Goal: Transaction & Acquisition: Subscribe to service/newsletter

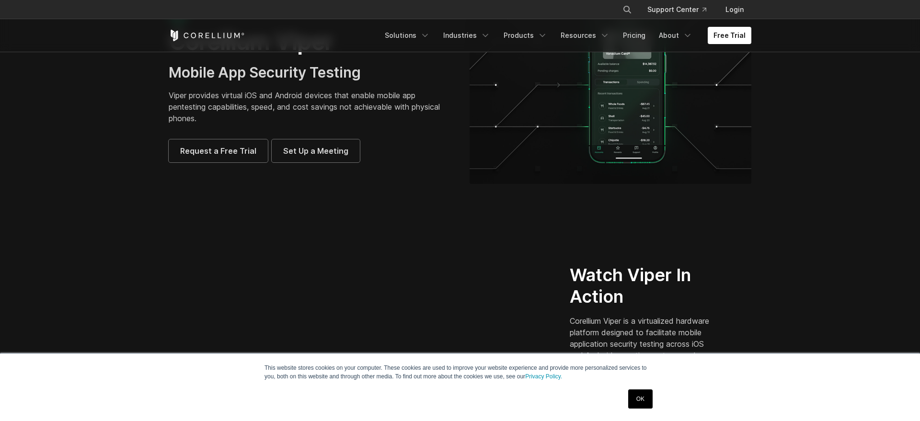
click at [650, 405] on link "OK" at bounding box center [640, 399] width 24 height 19
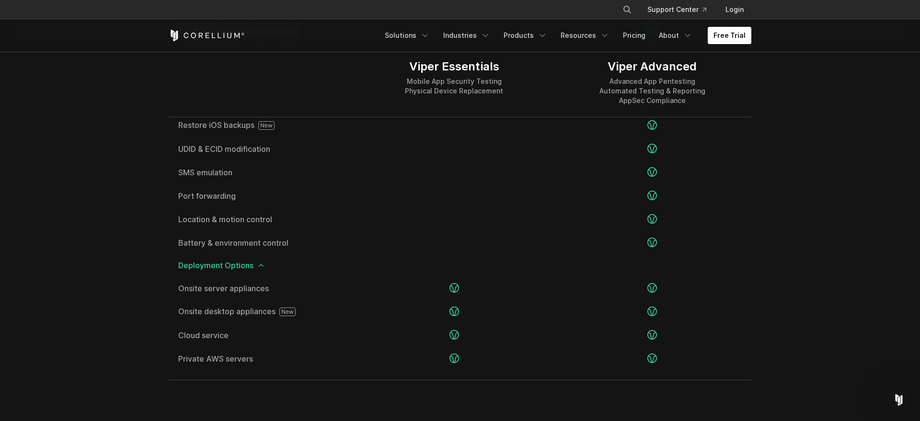
scroll to position [1817, 0]
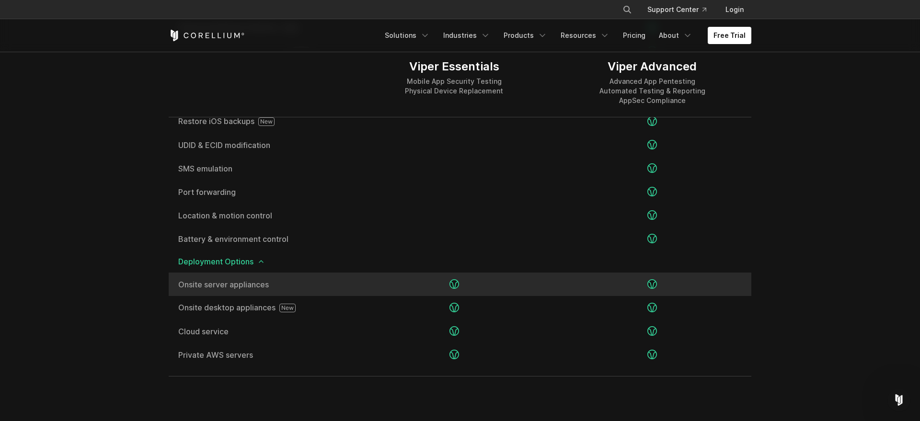
click at [454, 280] on icon at bounding box center [455, 284] width 10 height 10
click at [454, 281] on icon at bounding box center [455, 284] width 10 height 10
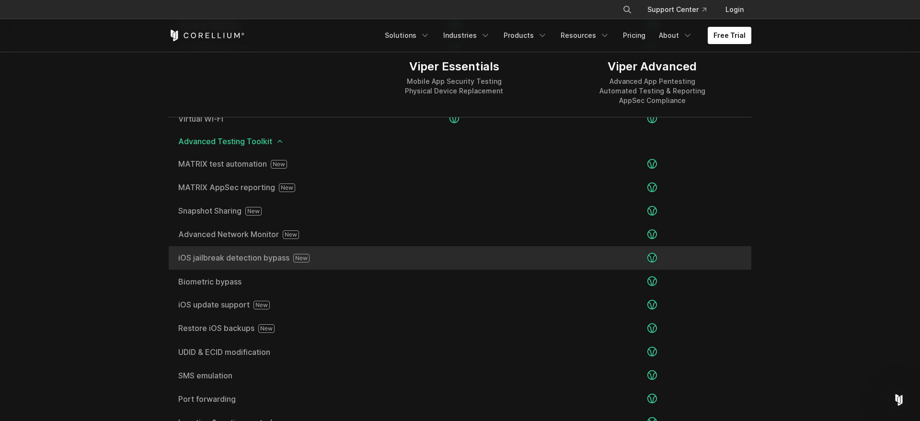
scroll to position [1593, 0]
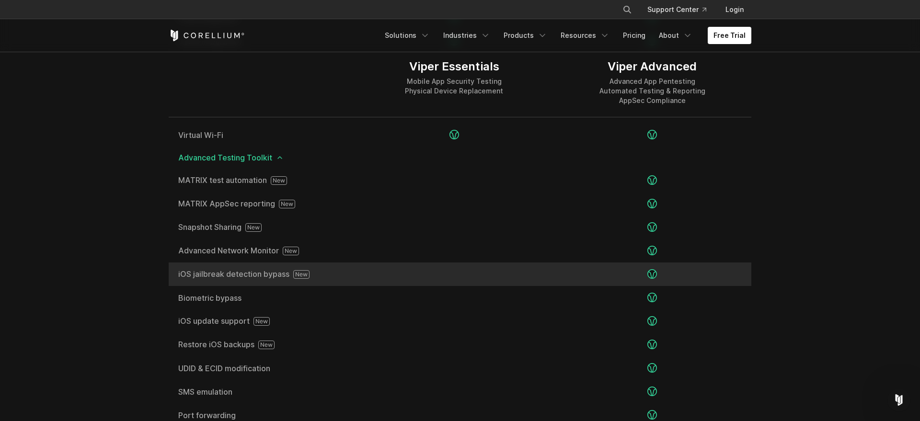
click at [187, 277] on span "iOS jailbreak detection bypass" at bounding box center [261, 274] width 167 height 9
click at [245, 266] on div "iOS jailbreak detection bypass" at bounding box center [262, 274] width 186 height 23
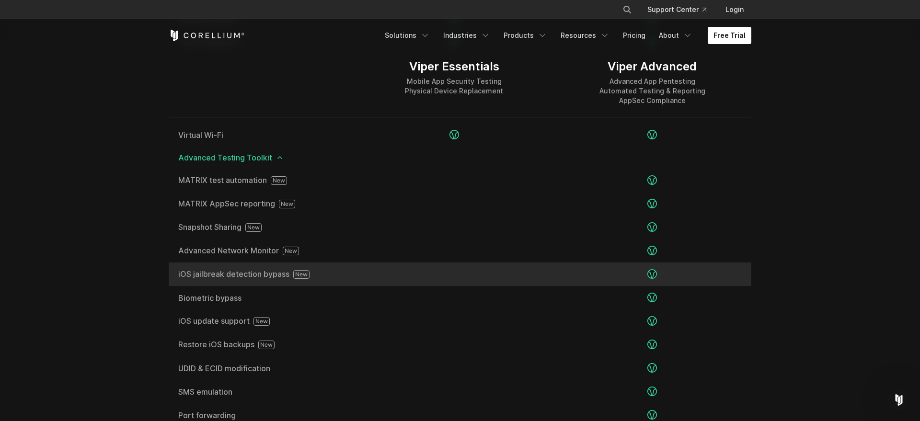
click at [266, 268] on div "iOS jailbreak detection bypass" at bounding box center [262, 274] width 186 height 23
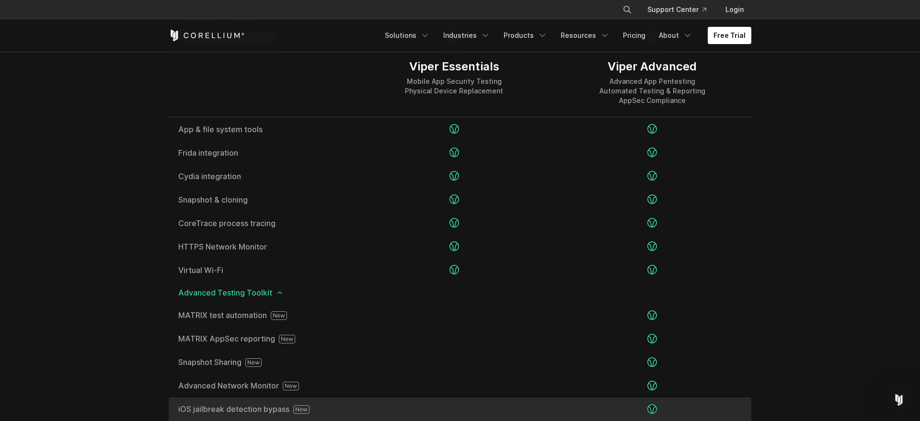
scroll to position [1457, 0]
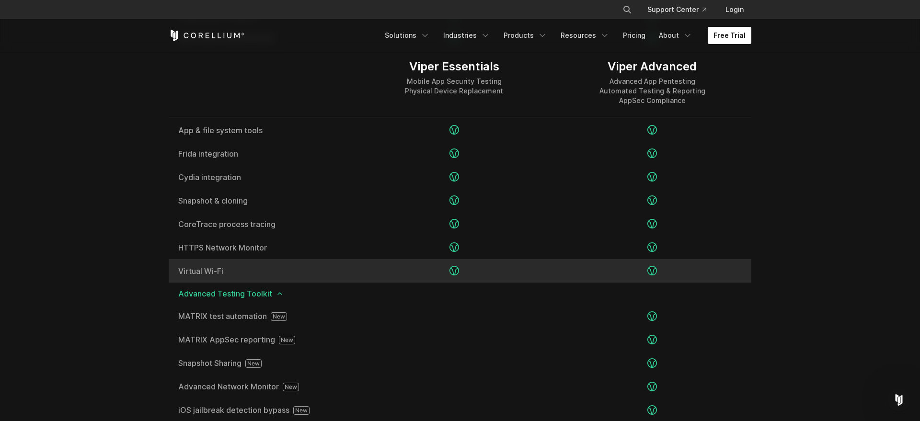
click at [437, 267] on div at bounding box center [454, 270] width 198 height 23
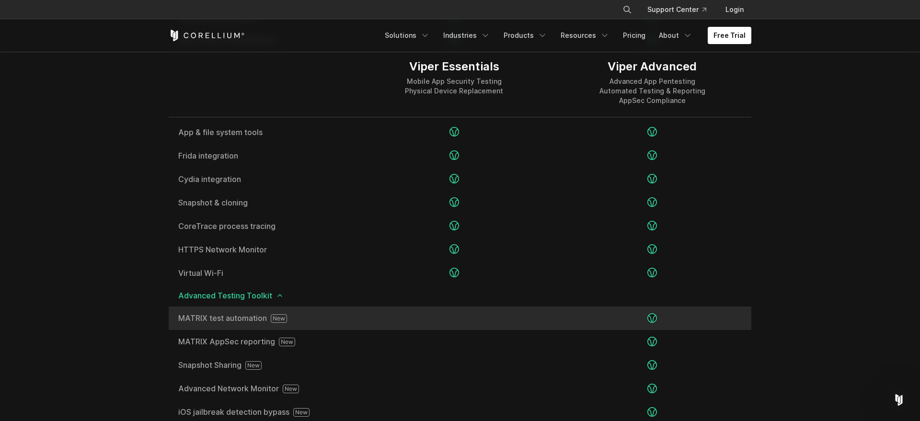
scroll to position [1458, 0]
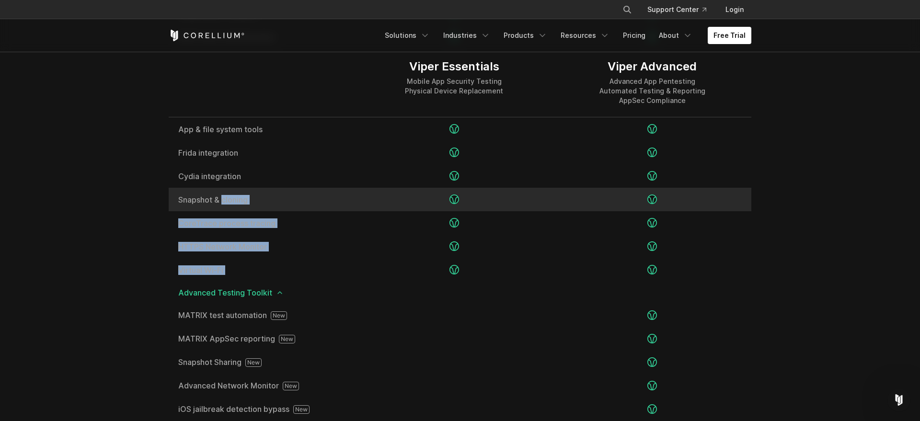
drag, startPoint x: 486, startPoint y: 268, endPoint x: 306, endPoint y: 195, distance: 194.3
click at [306, 195] on div "Jailbreak/root any OS Root shell access App & file system tools" at bounding box center [460, 175] width 583 height 211
click at [306, 195] on div "Snapshot & cloning" at bounding box center [262, 199] width 186 height 23
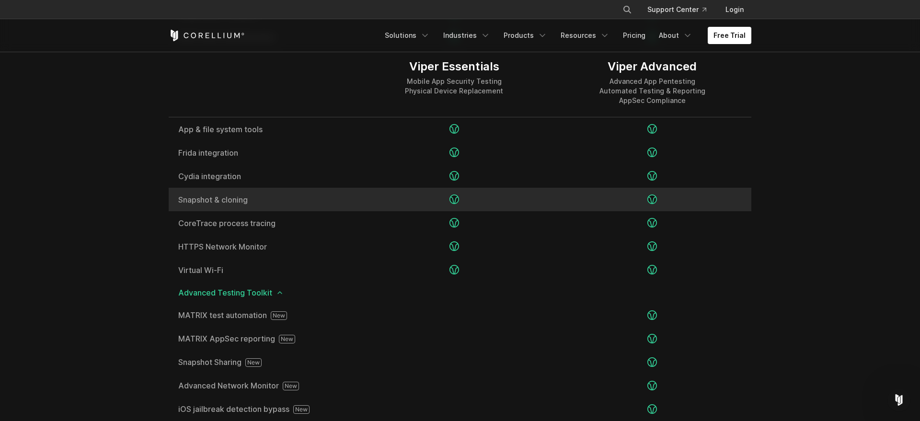
click at [306, 195] on div "Snapshot & cloning" at bounding box center [262, 199] width 186 height 23
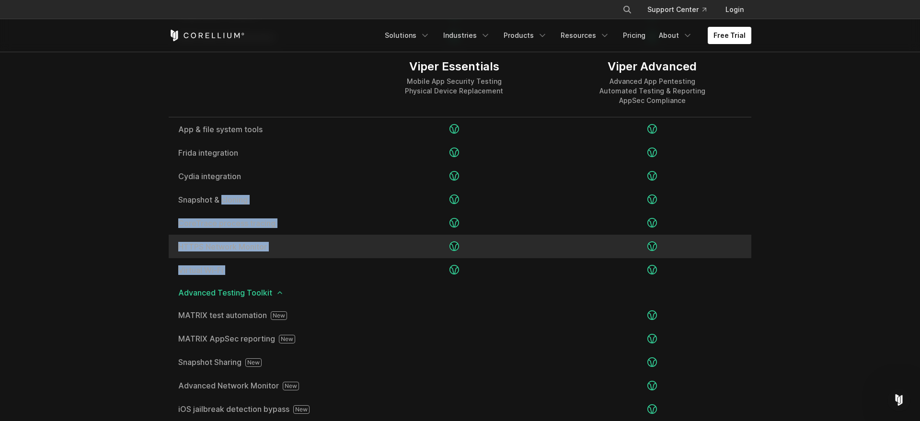
drag, startPoint x: 306, startPoint y: 195, endPoint x: 528, endPoint y: 257, distance: 230.5
click at [528, 257] on div "Jailbreak/root any OS Root shell access App & file system tools" at bounding box center [460, 175] width 583 height 211
click at [528, 257] on div at bounding box center [454, 246] width 198 height 23
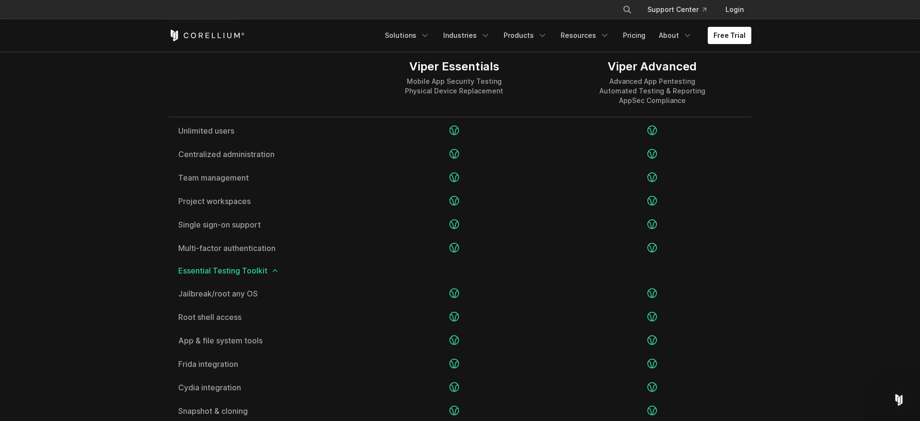
scroll to position [1250, 0]
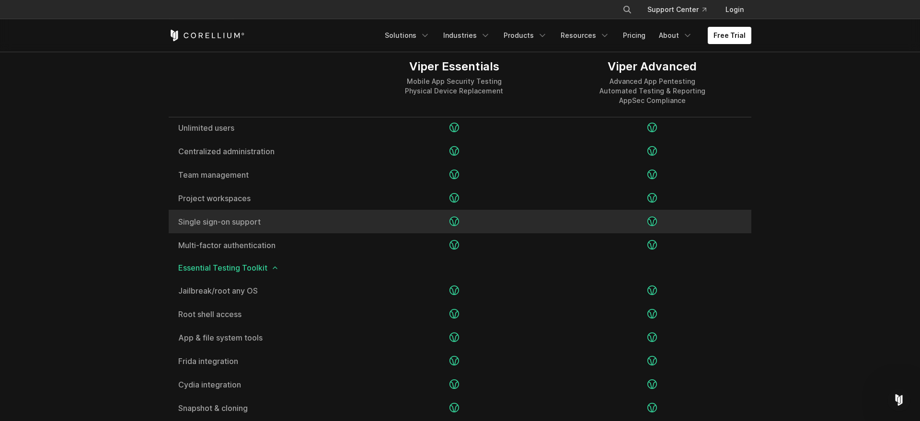
click at [455, 219] on icon at bounding box center [455, 222] width 10 height 10
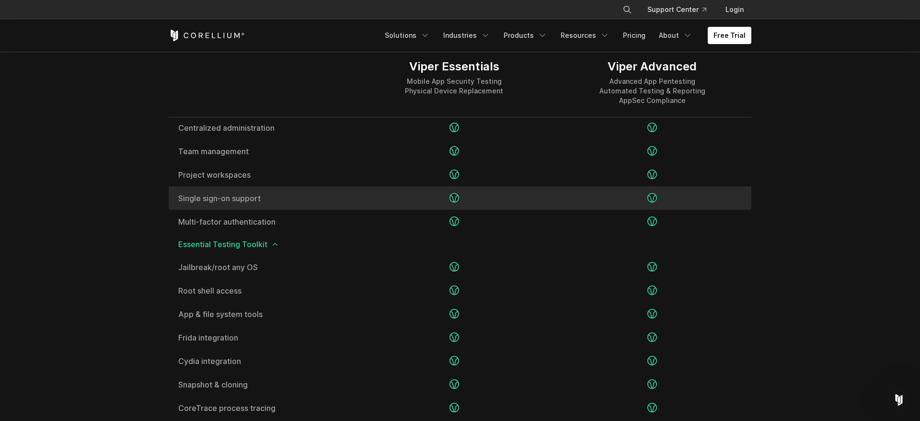
scroll to position [1273, 0]
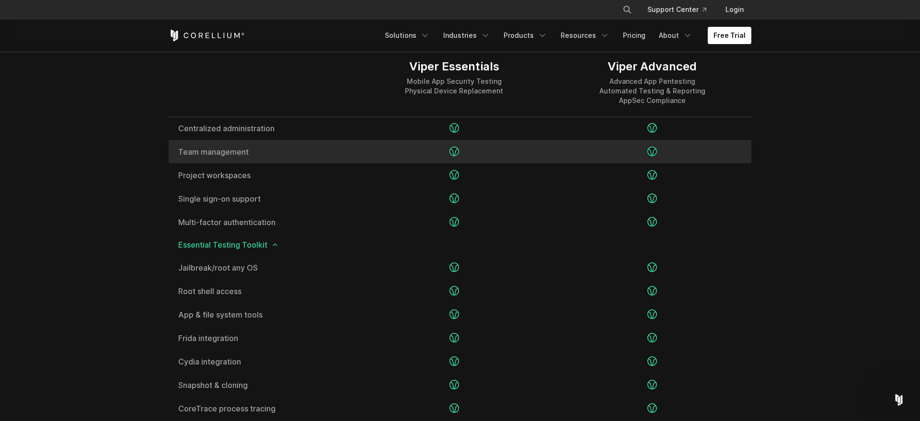
click at [455, 149] on icon at bounding box center [455, 152] width 10 height 10
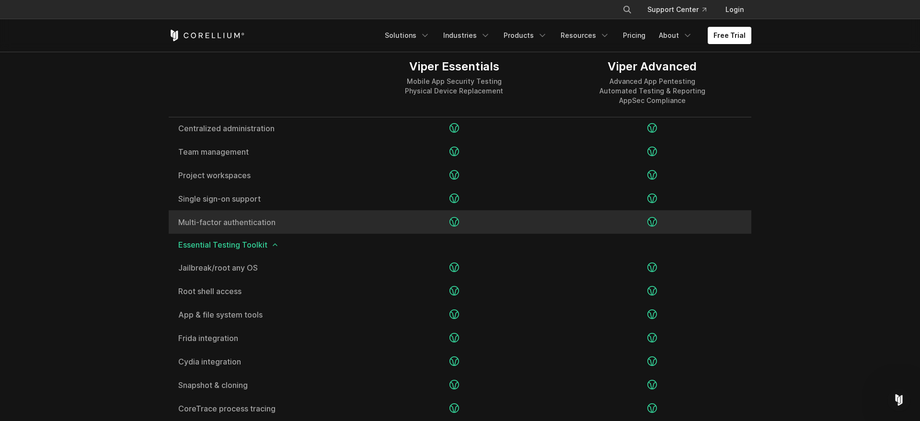
click at [455, 220] on icon at bounding box center [455, 222] width 10 height 10
click at [455, 219] on icon at bounding box center [455, 222] width 10 height 10
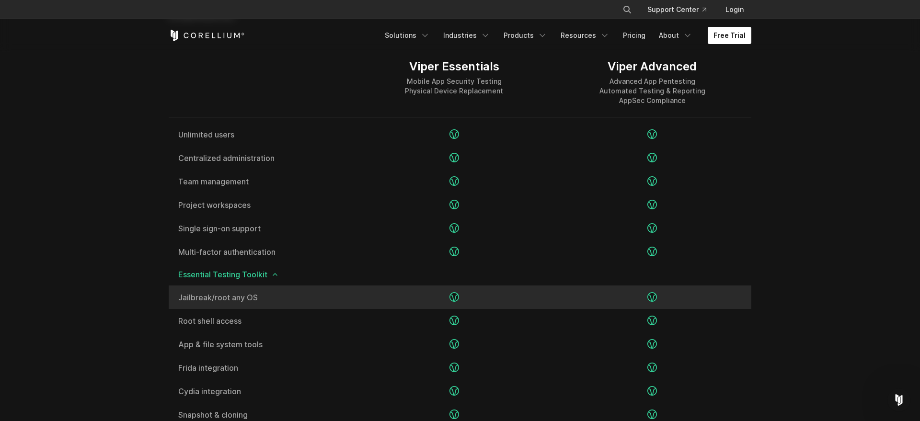
scroll to position [1206, 0]
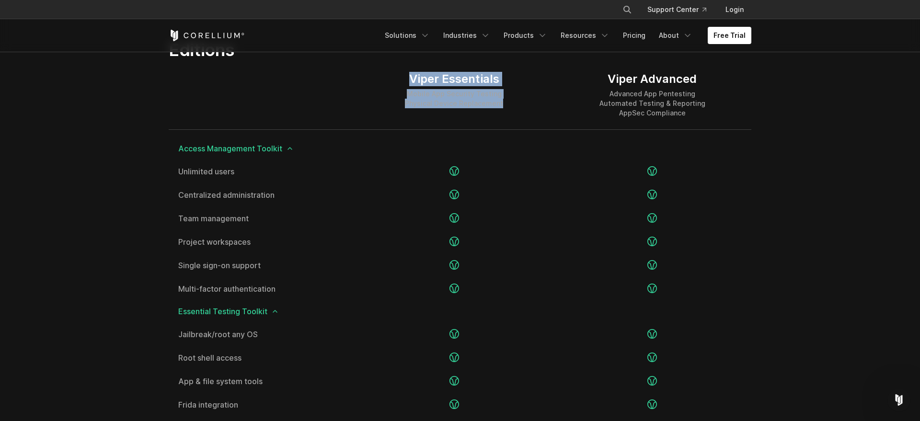
drag, startPoint x: 399, startPoint y: 79, endPoint x: 525, endPoint y: 107, distance: 129.3
click at [525, 107] on div "Viper Essentials Mobile App Security Testing Physical Device Replacement" at bounding box center [454, 94] width 198 height 69
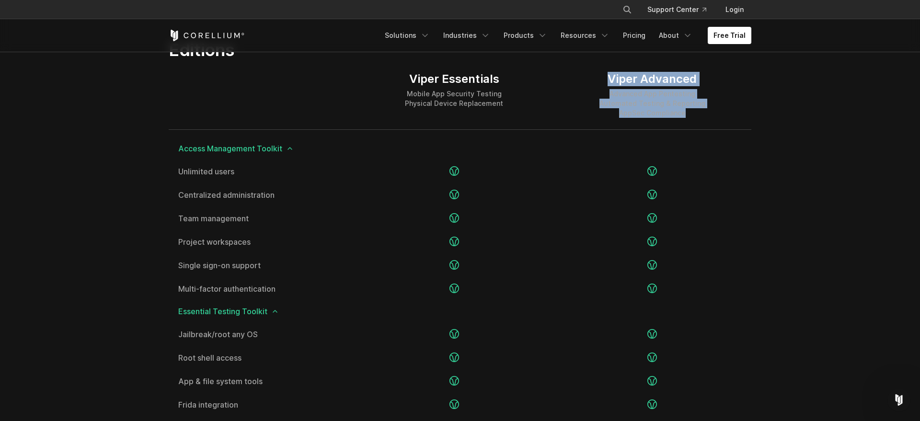
drag, startPoint x: 592, startPoint y: 80, endPoint x: 694, endPoint y: 116, distance: 108.2
click at [694, 116] on div "Viper Advanced Advanced App Pentesting Automated Testing & Reporting AppSec Com…" at bounding box center [653, 94] width 198 height 69
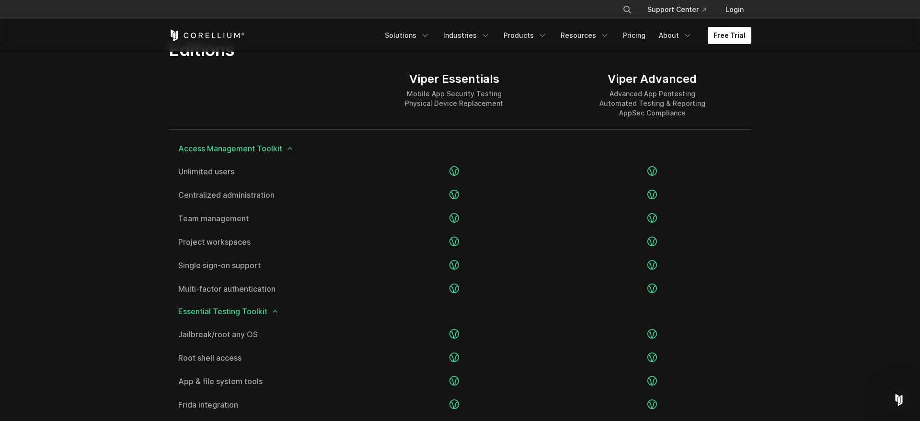
click at [694, 116] on div "Advanced App Pentesting Automated Testing & Reporting AppSec Compliance" at bounding box center [653, 103] width 106 height 29
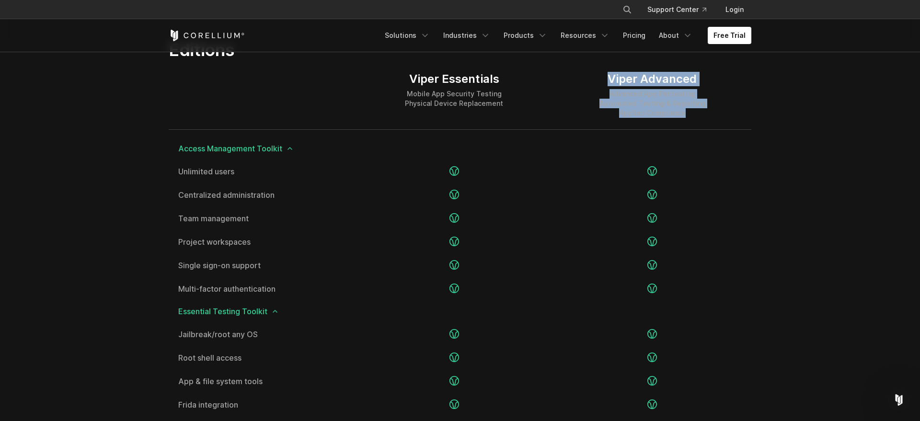
drag, startPoint x: 698, startPoint y: 119, endPoint x: 594, endPoint y: 66, distance: 116.8
click at [594, 66] on div "Viper Advanced Advanced App Pentesting Automated Testing & Reporting AppSec Com…" at bounding box center [653, 94] width 198 height 69
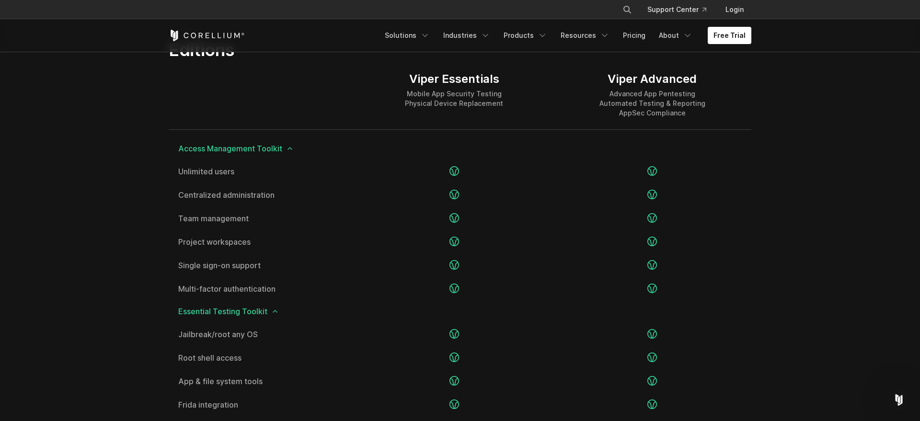
click at [594, 66] on div "Viper Advanced Advanced App Pentesting Automated Testing & Reporting AppSec Com…" at bounding box center [653, 94] width 198 height 69
drag, startPoint x: 594, startPoint y: 66, endPoint x: 678, endPoint y: 108, distance: 93.7
click at [678, 108] on div "Viper Advanced Advanced App Pentesting Automated Testing & Reporting AppSec Com…" at bounding box center [653, 94] width 198 height 69
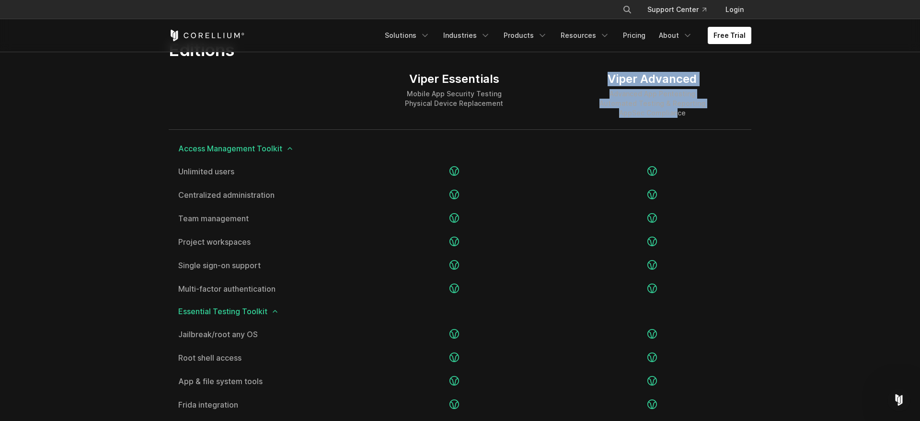
click at [678, 108] on div "Advanced App Pentesting Automated Testing & Reporting AppSec Compliance" at bounding box center [653, 103] width 106 height 29
drag, startPoint x: 690, startPoint y: 113, endPoint x: 593, endPoint y: 68, distance: 106.1
click at [593, 68] on div "Viper Advanced Advanced App Pentesting Automated Testing & Reporting AppSec Com…" at bounding box center [653, 94] width 198 height 69
drag, startPoint x: 605, startPoint y: 71, endPoint x: 675, endPoint y: 90, distance: 72.4
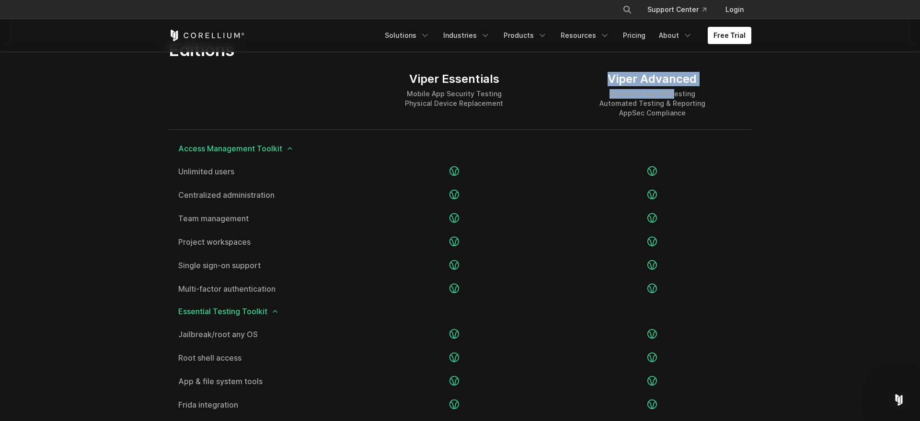
click at [675, 90] on div "Viper Advanced Advanced App Pentesting Automated Testing & Reporting AppSec Com…" at bounding box center [653, 95] width 106 height 46
click at [675, 91] on div "Advanced App Pentesting Automated Testing & Reporting AppSec Compliance" at bounding box center [653, 103] width 106 height 29
drag, startPoint x: 675, startPoint y: 91, endPoint x: 620, endPoint y: 83, distance: 55.1
click at [620, 83] on div "Viper Advanced Advanced App Pentesting Automated Testing & Reporting AppSec Com…" at bounding box center [653, 95] width 106 height 46
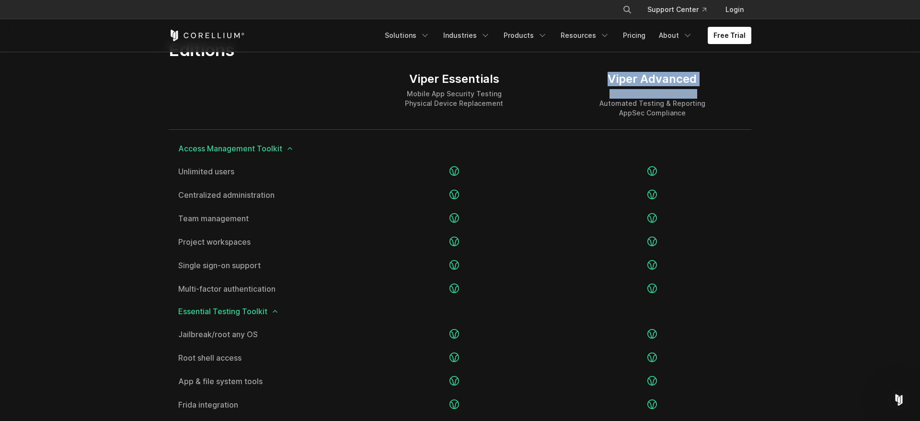
click at [620, 83] on div "Viper Advanced" at bounding box center [653, 79] width 106 height 14
drag, startPoint x: 609, startPoint y: 80, endPoint x: 663, endPoint y: 107, distance: 60.4
click at [654, 105] on div "Viper Advanced Advanced App Pentesting Automated Testing & Reporting AppSec Com…" at bounding box center [653, 95] width 106 height 46
click at [687, 114] on div "Advanced App Pentesting Automated Testing & Reporting AppSec Compliance" at bounding box center [653, 103] width 106 height 29
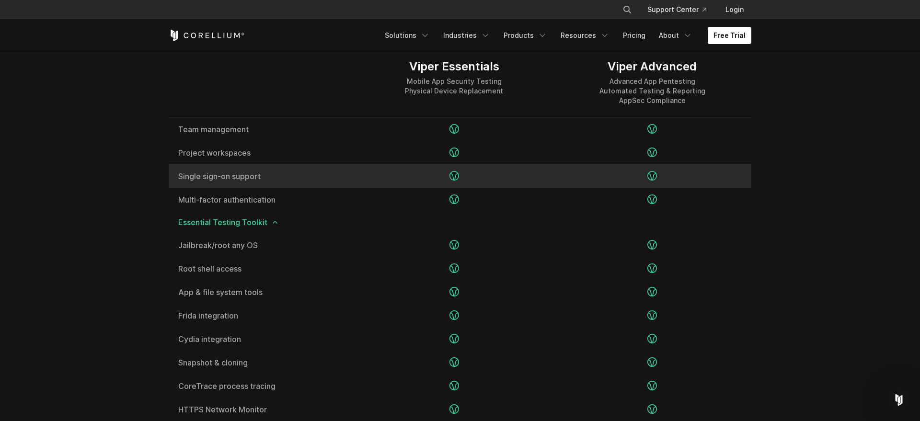
scroll to position [1296, 0]
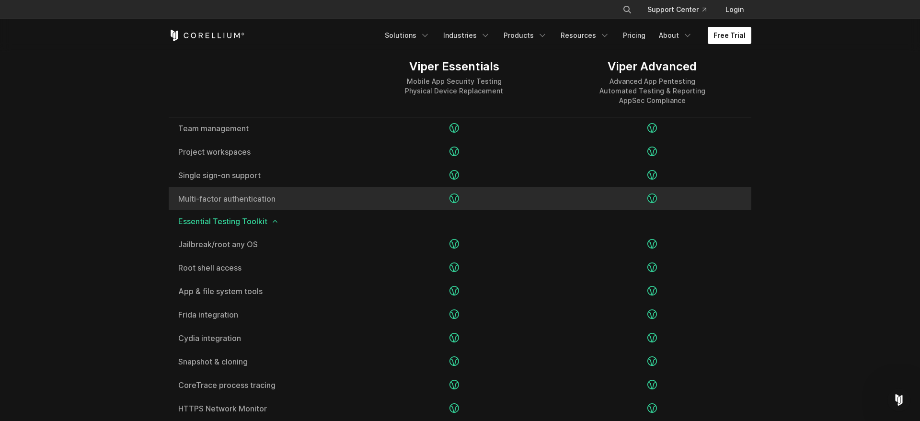
click at [455, 196] on icon at bounding box center [455, 199] width 10 height 10
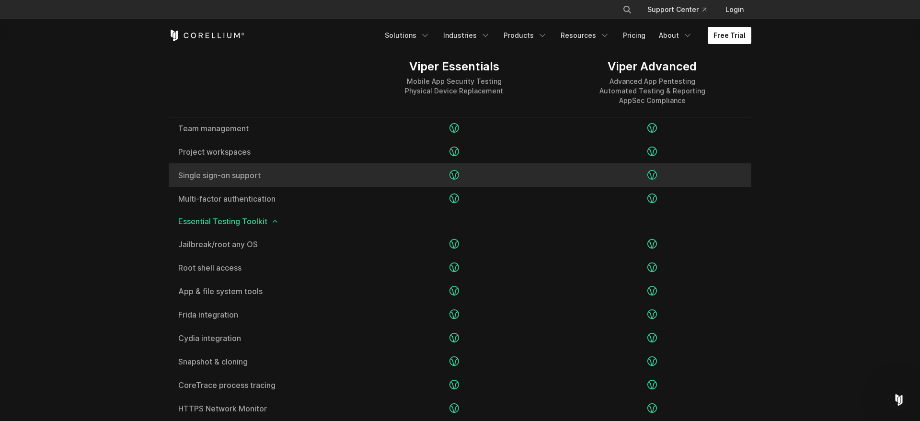
click at [455, 172] on icon at bounding box center [455, 175] width 10 height 10
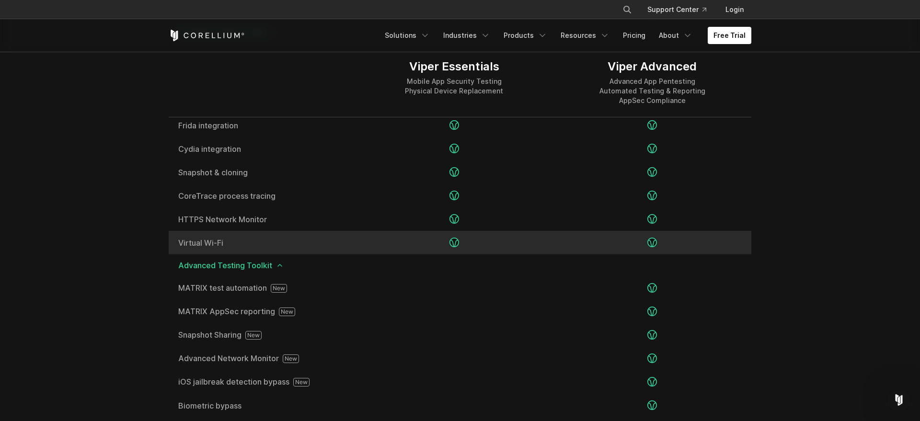
scroll to position [1490, 0]
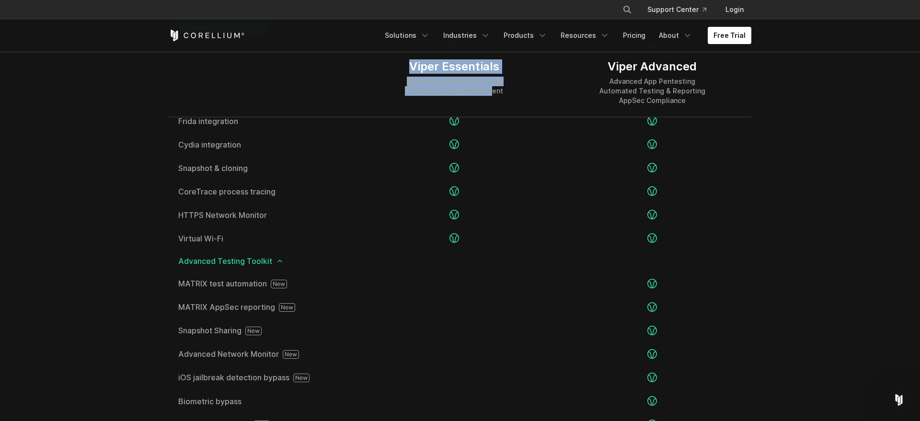
drag, startPoint x: 399, startPoint y: 72, endPoint x: 490, endPoint y: 91, distance: 93.0
click at [490, 91] on div "Viper Essentials Mobile App Security Testing Physical Device Replacement" at bounding box center [454, 82] width 198 height 69
click at [490, 91] on div "Mobile App Security Testing Physical Device Replacement" at bounding box center [454, 86] width 98 height 19
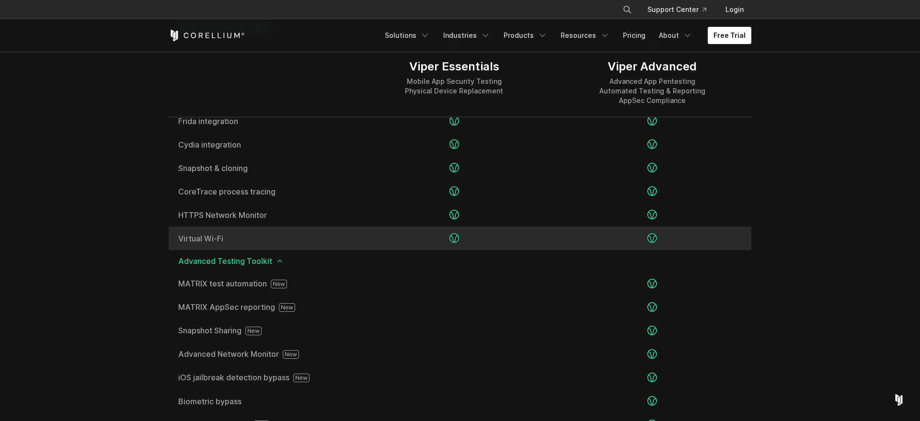
click at [454, 236] on icon at bounding box center [455, 238] width 10 height 10
click at [455, 236] on icon at bounding box center [455, 238] width 10 height 10
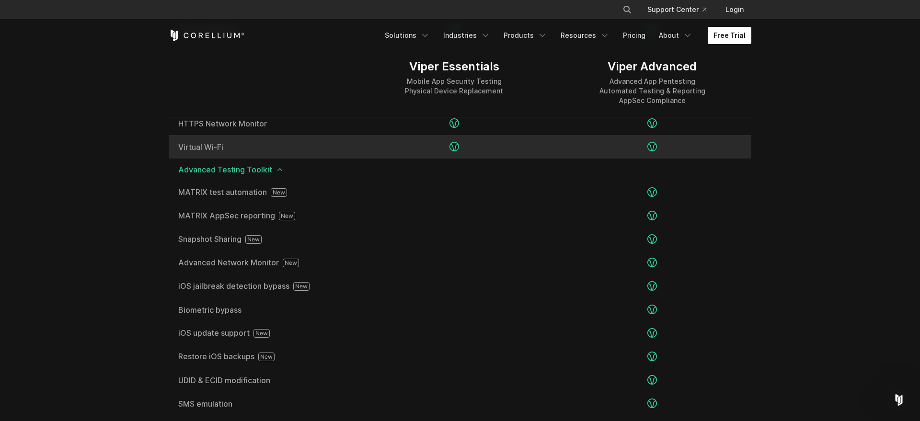
scroll to position [1585, 0]
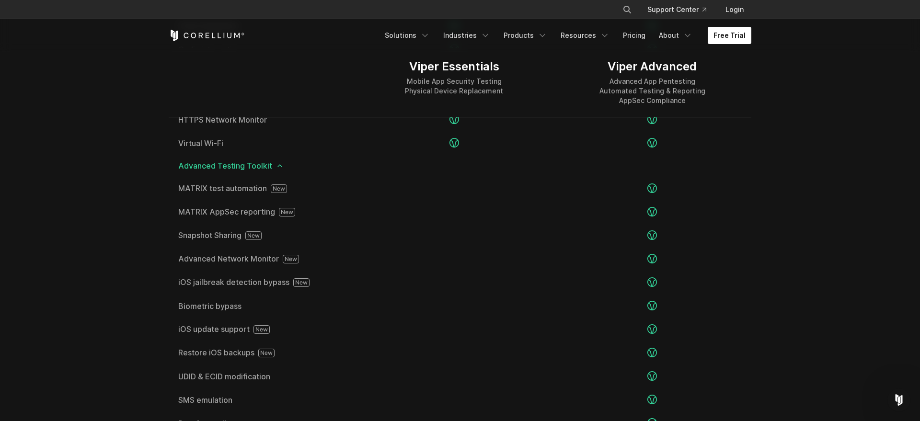
click at [279, 169] on icon at bounding box center [280, 166] width 8 height 8
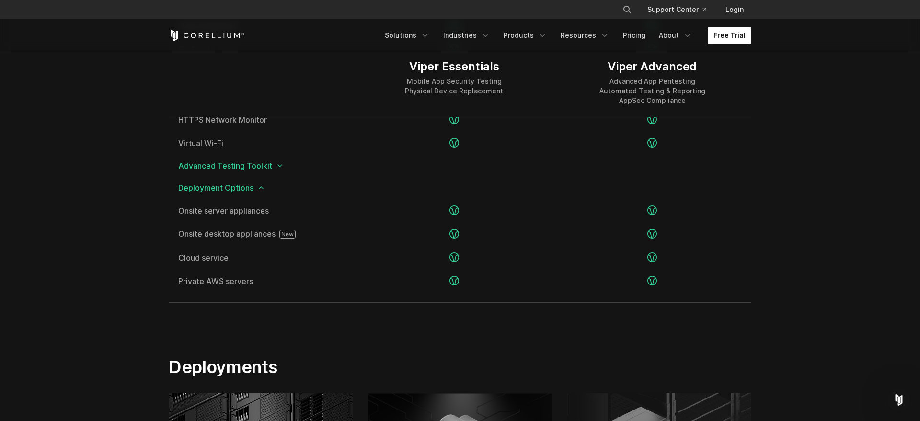
click at [276, 166] on icon at bounding box center [280, 166] width 8 height 8
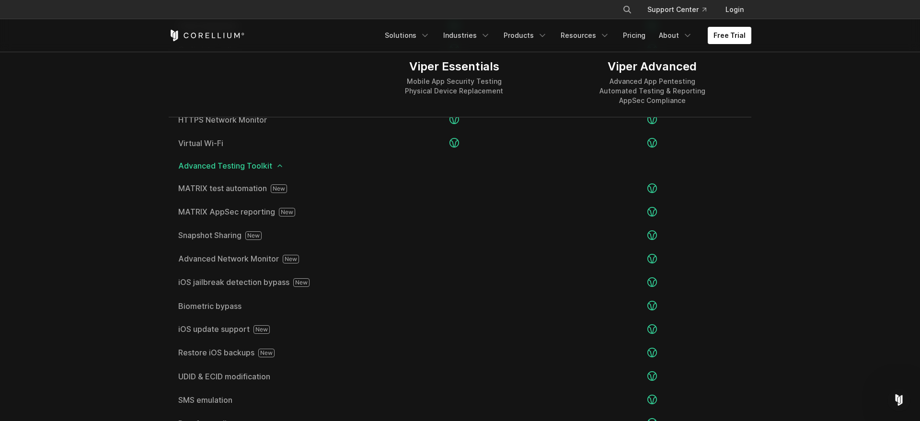
click at [283, 167] on span "Advanced Testing Toolkit" at bounding box center [460, 166] width 564 height 8
click at [280, 168] on icon at bounding box center [280, 166] width 8 height 8
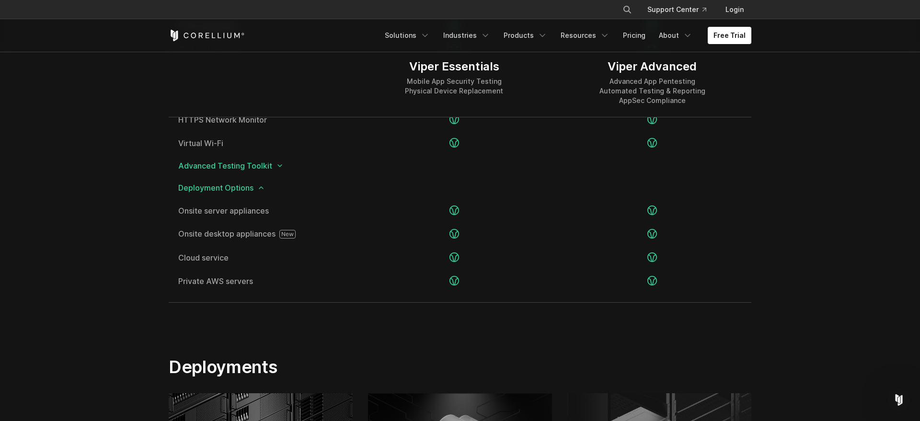
click at [278, 168] on icon at bounding box center [280, 166] width 8 height 8
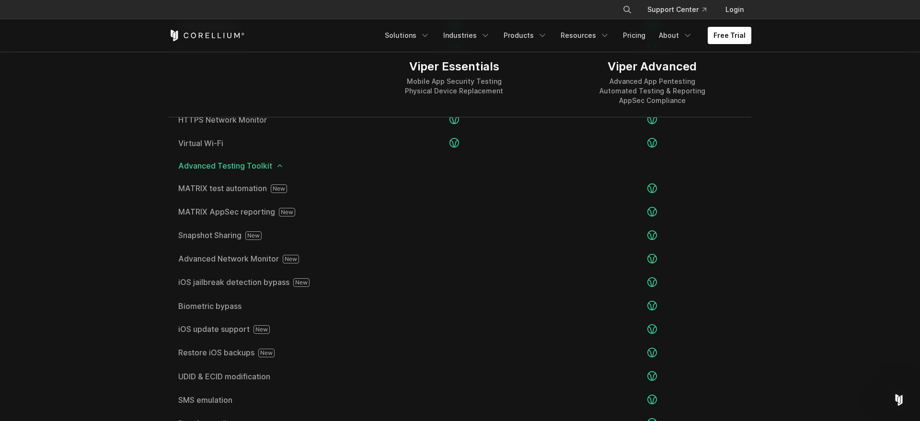
click at [278, 167] on icon at bounding box center [280, 166] width 8 height 8
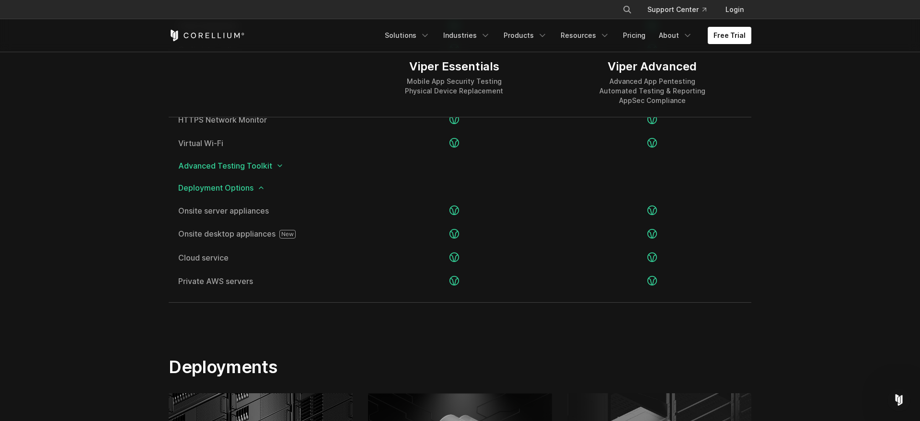
click at [278, 167] on polyline at bounding box center [280, 166] width 4 height 2
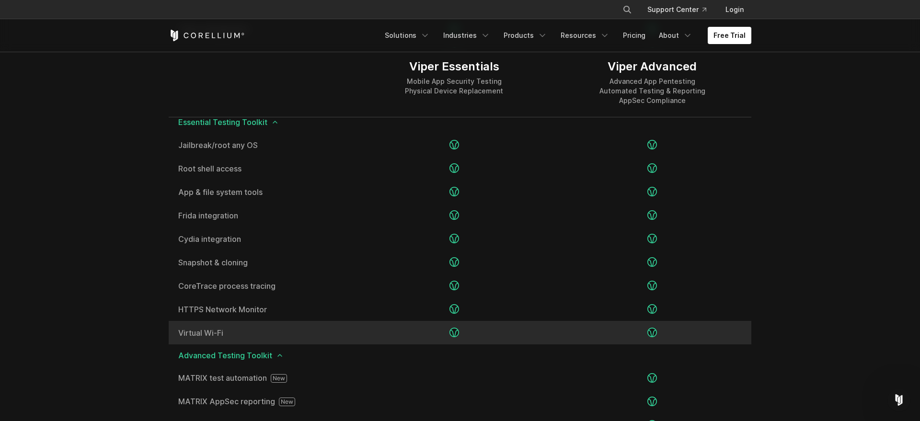
scroll to position [1389, 0]
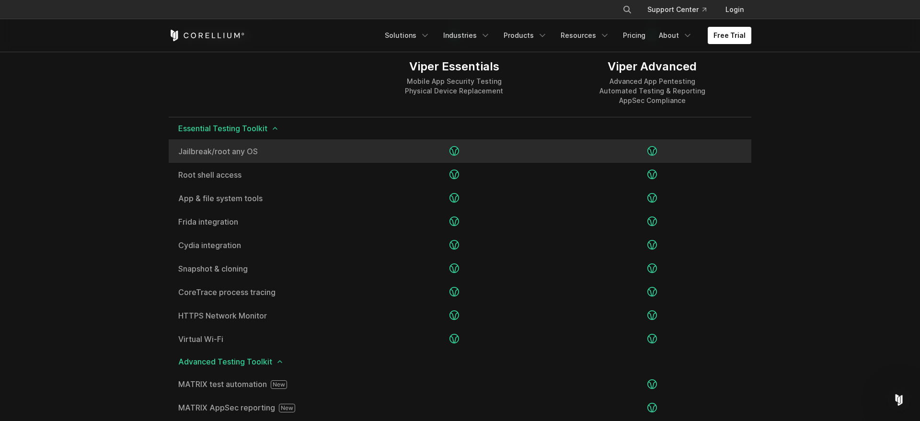
click at [455, 148] on icon at bounding box center [455, 151] width 10 height 10
click at [454, 148] on icon at bounding box center [455, 151] width 10 height 10
click at [455, 148] on icon at bounding box center [455, 151] width 10 height 10
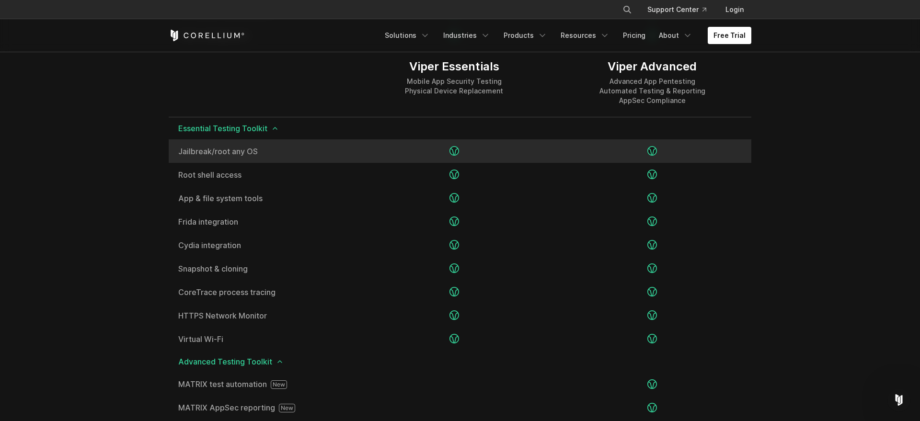
click at [455, 148] on icon at bounding box center [455, 151] width 10 height 10
click at [454, 149] on icon at bounding box center [455, 151] width 10 height 10
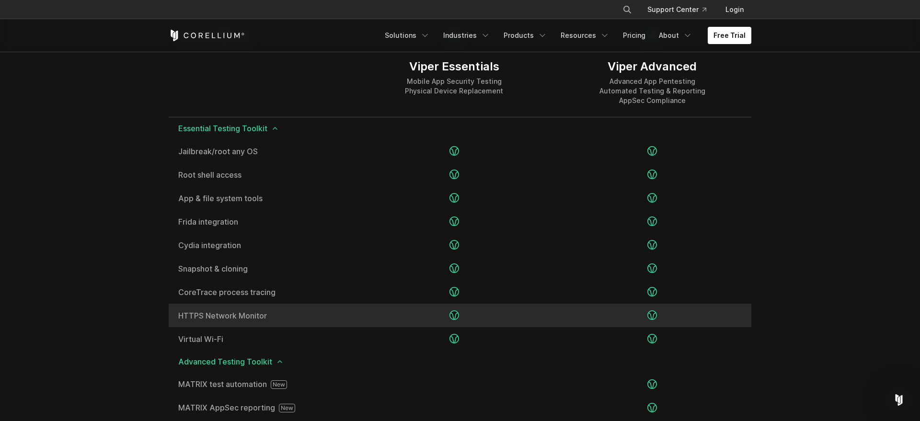
click at [244, 315] on span "HTTPS Network Monitor" at bounding box center [261, 316] width 167 height 8
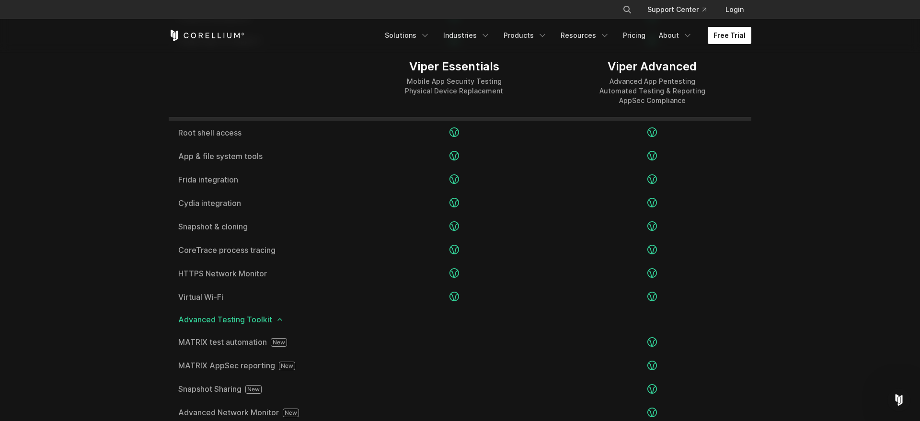
scroll to position [1433, 0]
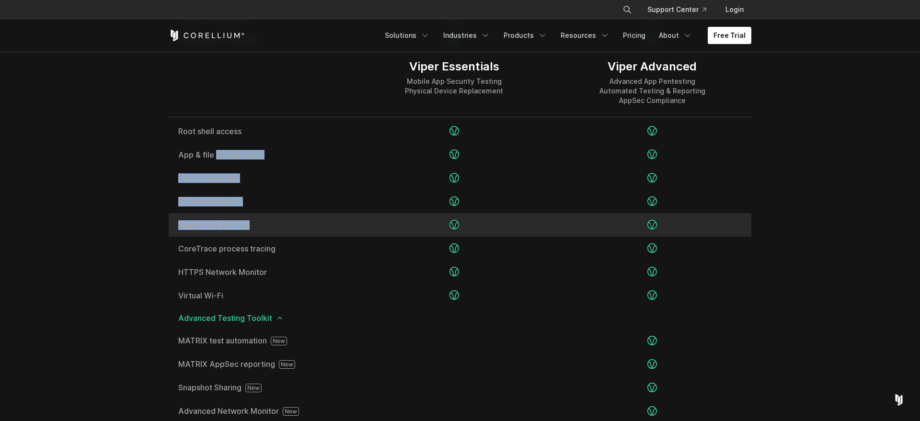
drag, startPoint x: 440, startPoint y: 130, endPoint x: 510, endPoint y: 227, distance: 119.4
click at [510, 227] on div "Jailbreak/root any OS Root shell access App & file system tools" at bounding box center [460, 201] width 583 height 211
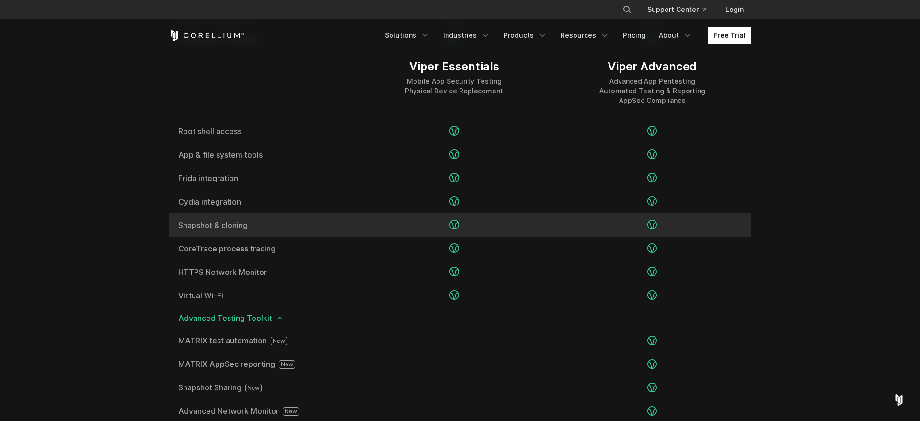
click at [510, 227] on div at bounding box center [454, 224] width 198 height 23
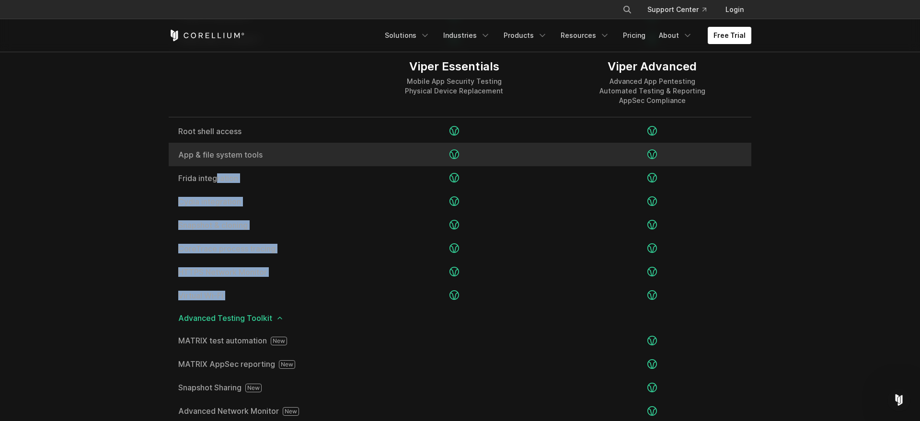
drag, startPoint x: 646, startPoint y: 294, endPoint x: 267, endPoint y: 157, distance: 402.7
click at [253, 168] on div "Jailbreak/root any OS Root shell access App & file system tools" at bounding box center [460, 201] width 583 height 211
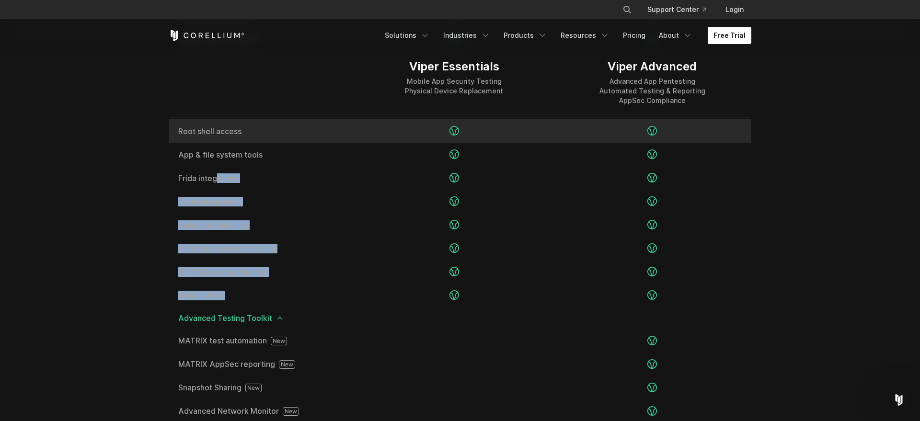
click at [252, 132] on span "Root shell access" at bounding box center [261, 131] width 167 height 8
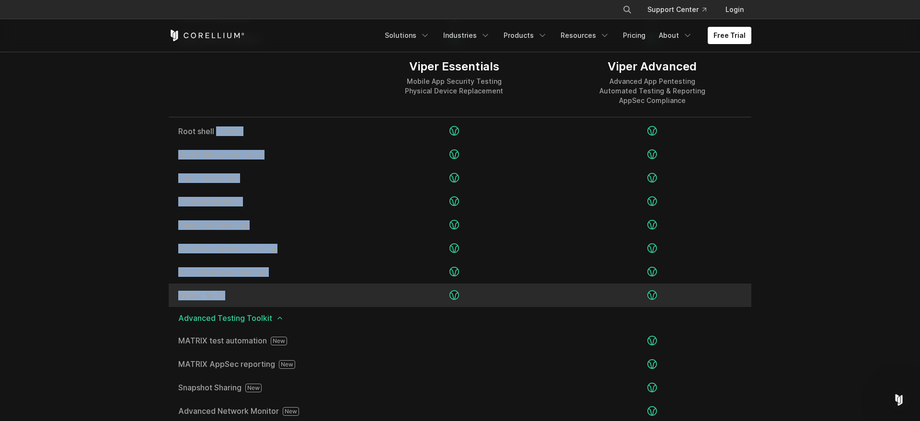
drag, startPoint x: 162, startPoint y: 125, endPoint x: 730, endPoint y: 301, distance: 594.4
click at [731, 301] on div "Viper Essentials Mobile App Security Testing Physical Device Replacement Viper …" at bounding box center [460, 297] width 602 height 927
click at [730, 300] on div at bounding box center [653, 295] width 198 height 23
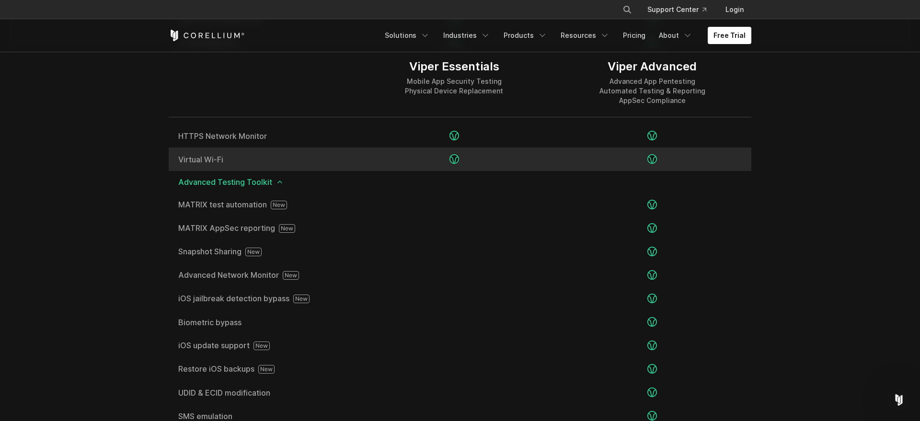
scroll to position [1566, 0]
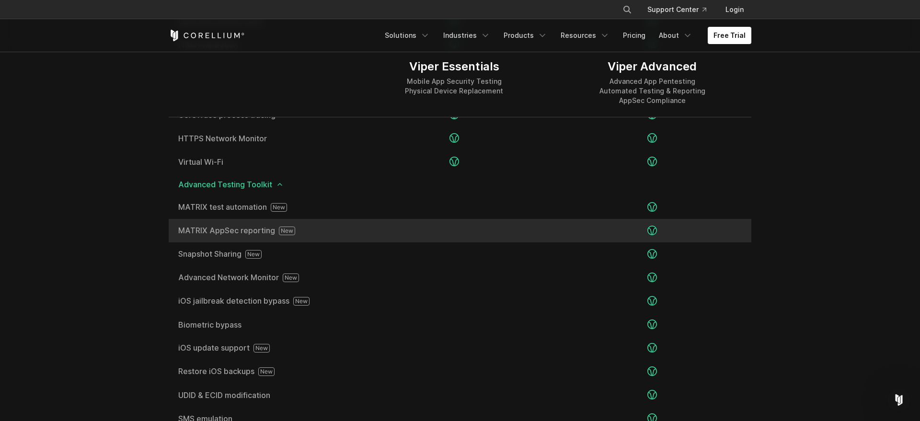
click at [478, 225] on div at bounding box center [454, 230] width 198 height 23
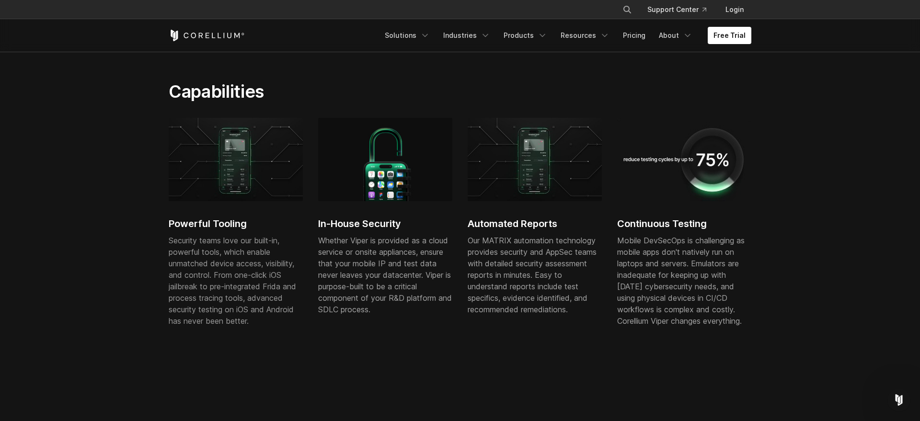
scroll to position [461, 0]
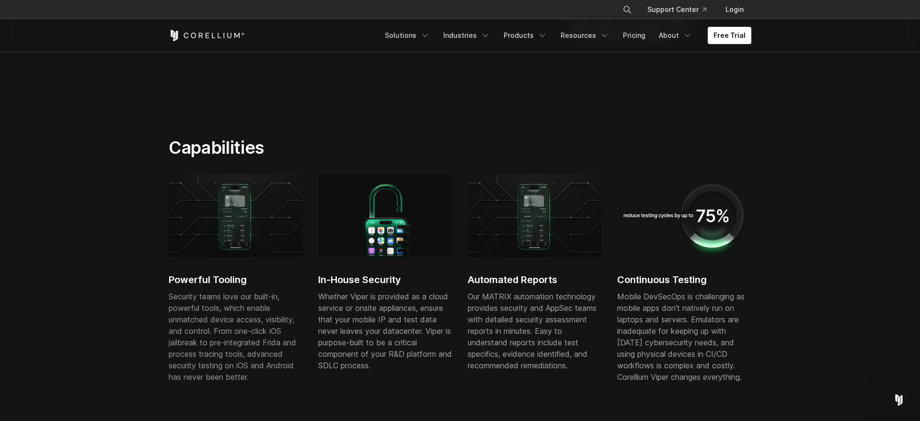
click at [458, 217] on div "Powerful Tooling Security teams love our built-in, powerful tools, which enable…" at bounding box center [468, 288] width 598 height 228
click at [458, 213] on div "Powerful Tooling Security teams love our built-in, powerful tools, which enable…" at bounding box center [468, 288] width 598 height 228
click at [457, 215] on div "Powerful Tooling Security teams love our built-in, powerful tools, which enable…" at bounding box center [468, 288] width 598 height 228
click at [458, 215] on div "Powerful Tooling Security teams love our built-in, powerful tools, which enable…" at bounding box center [468, 288] width 598 height 228
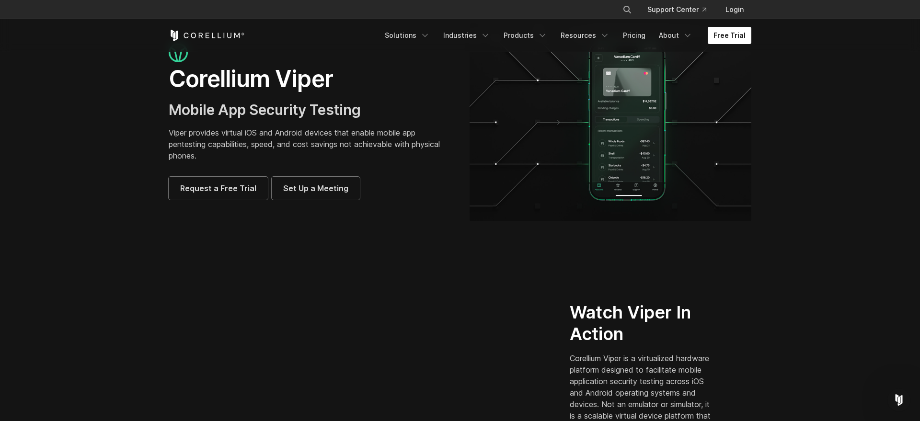
scroll to position [0, 0]
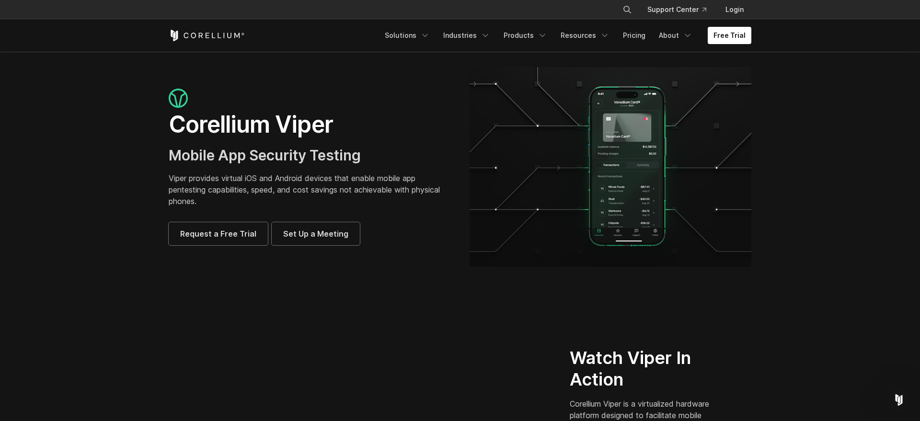
click at [457, 164] on div "Corellium Viper Mobile App Security Testing Viper provides virtual iOS and Andr…" at bounding box center [309, 167] width 301 height 157
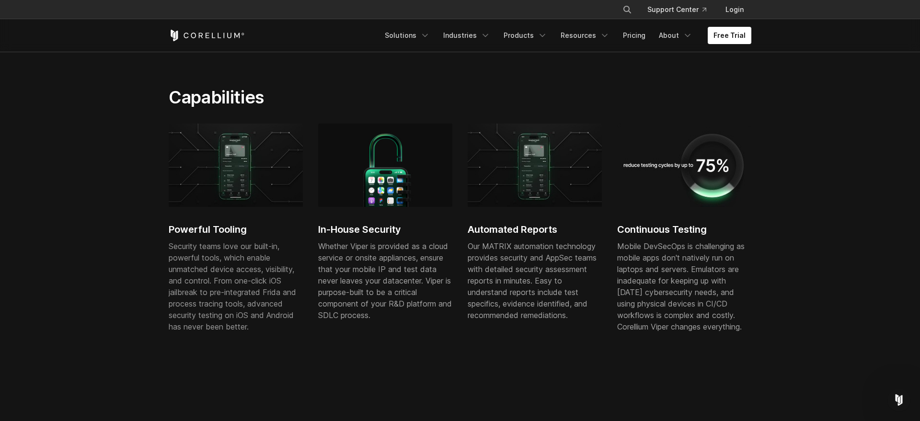
scroll to position [506, 0]
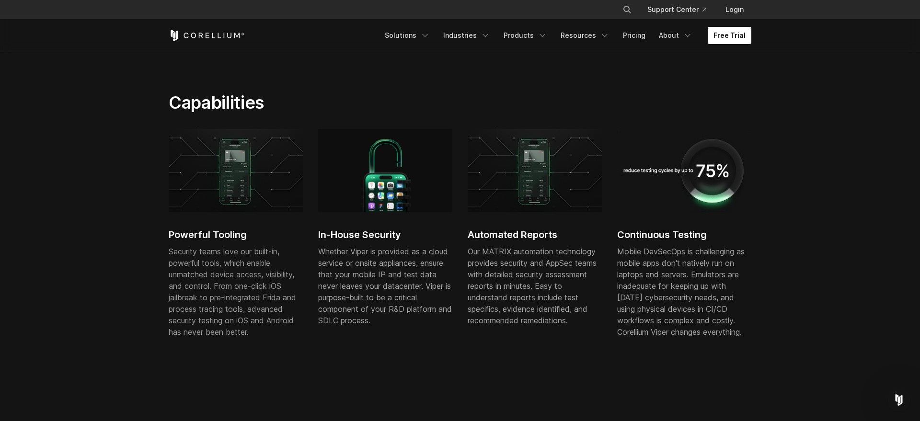
click at [457, 164] on div "Powerful Tooling Security teams love our built-in, powerful tools, which enable…" at bounding box center [468, 243] width 598 height 228
click at [458, 168] on div "Powerful Tooling Security teams love our built-in, powerful tools, which enable…" at bounding box center [468, 243] width 598 height 228
click at [458, 168] on div "Powerful Tooling Security teams love our built-in, powerful tools, which enable…" at bounding box center [468, 245] width 598 height 228
click at [459, 177] on div "Powerful Tooling Security teams love our built-in, powerful tools, which enable…" at bounding box center [468, 245] width 598 height 228
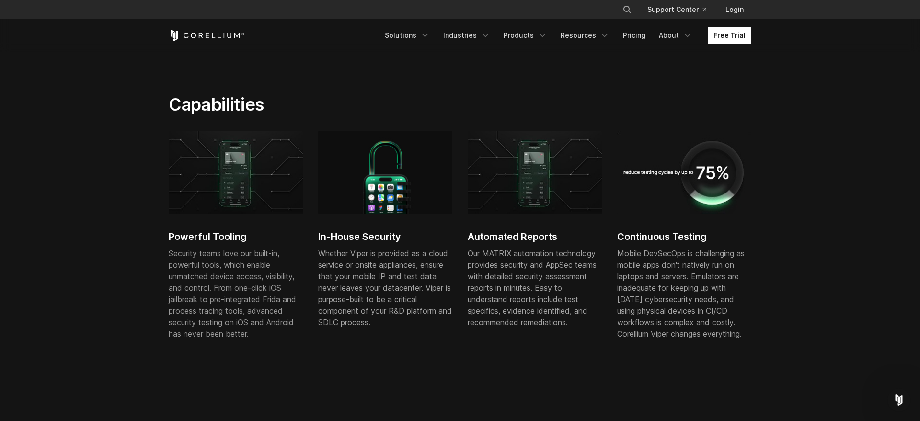
click at [458, 170] on div "Powerful Tooling Security teams love our built-in, powerful tools, which enable…" at bounding box center [468, 245] width 598 height 228
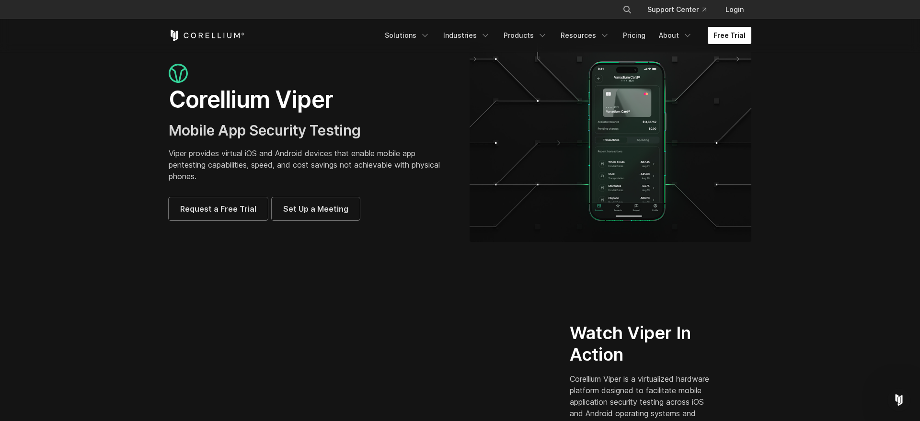
scroll to position [0, 0]
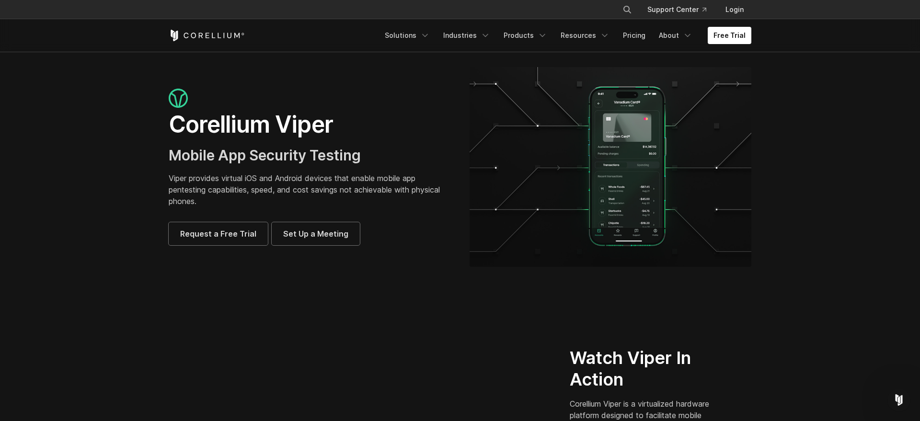
click at [448, 214] on div "Corellium Viper Mobile App Security Testing Viper provides virtual iOS and Andr…" at bounding box center [310, 167] width 282 height 157
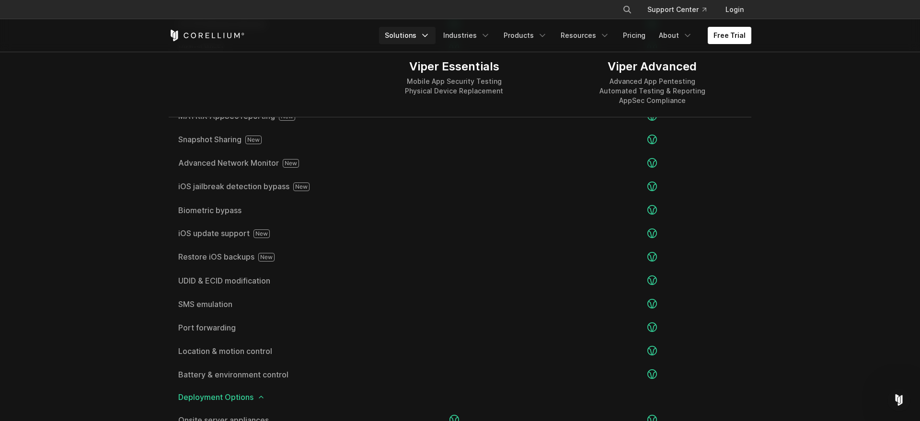
scroll to position [1740, 0]
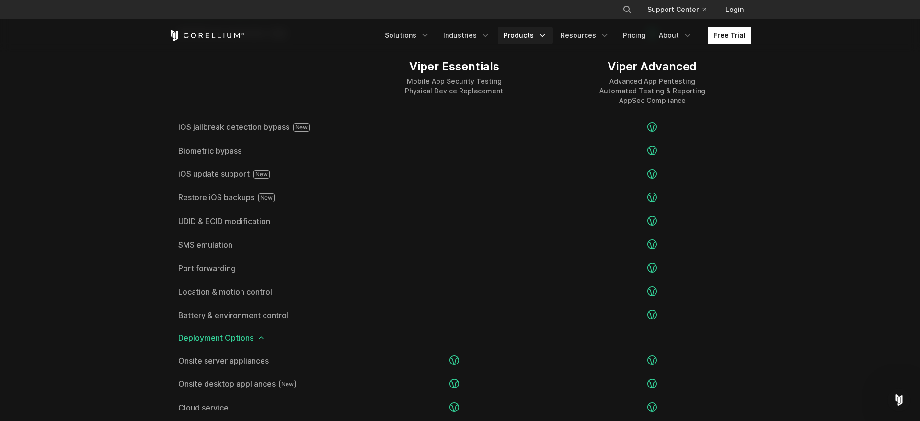
click at [513, 39] on link "Products" at bounding box center [525, 35] width 55 height 17
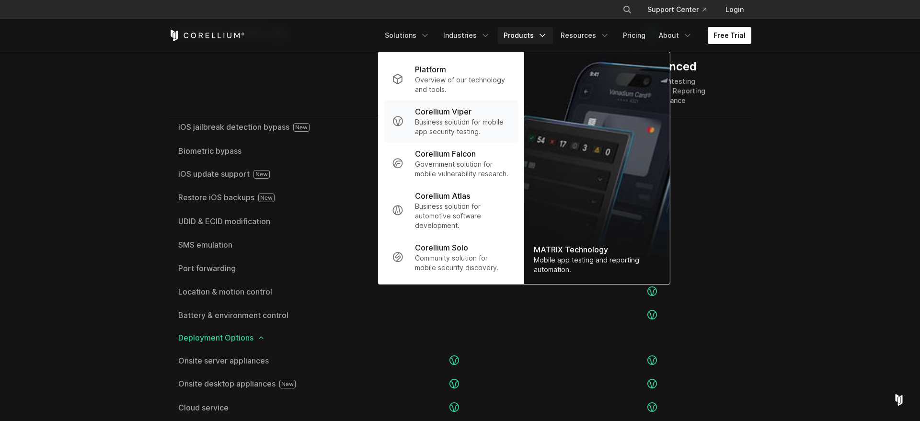
click at [449, 111] on p "Corellium Viper" at bounding box center [443, 112] width 57 height 12
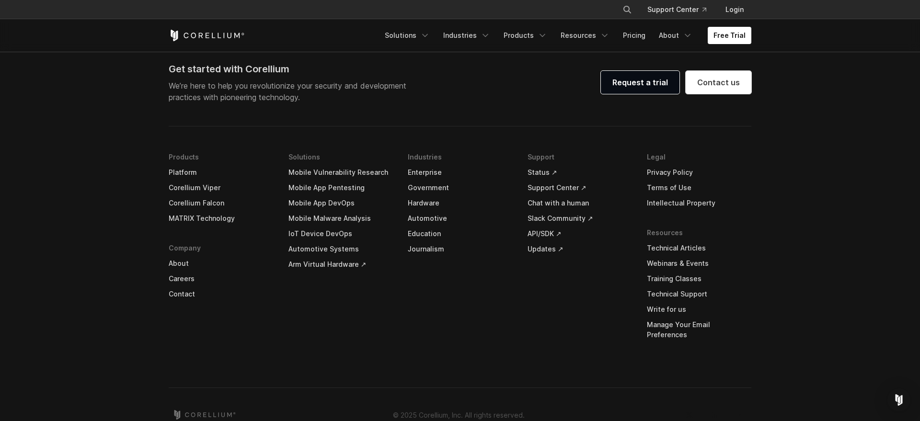
scroll to position [2854, 0]
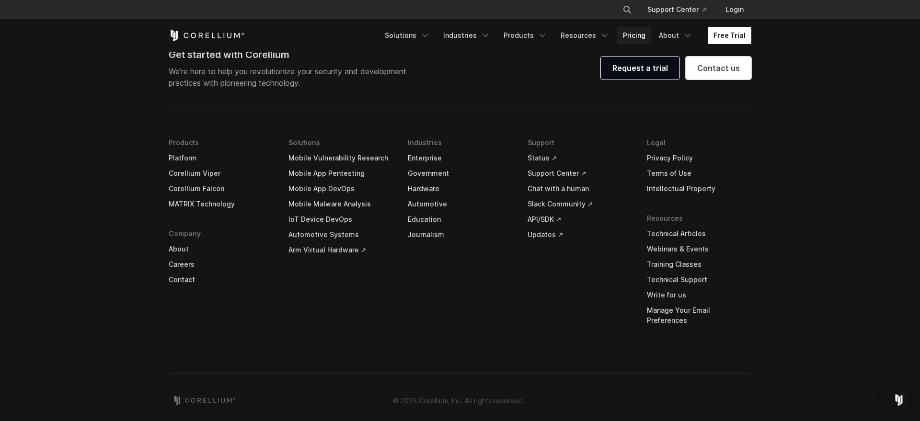
click at [633, 37] on link "Pricing" at bounding box center [634, 35] width 34 height 17
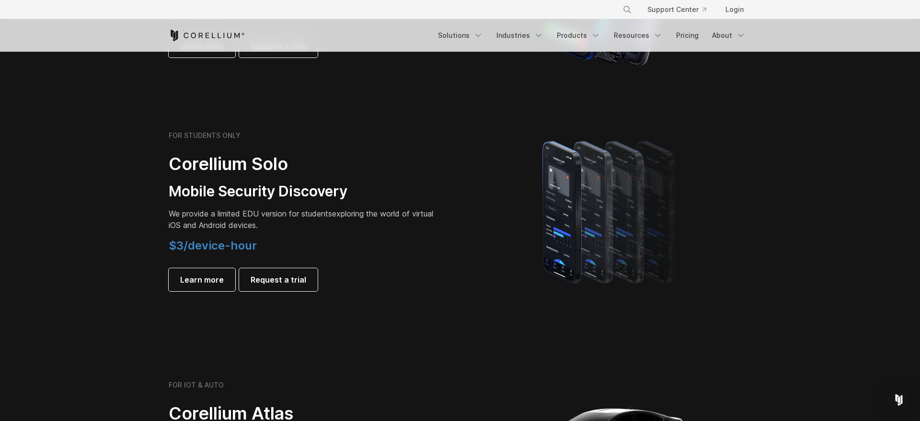
scroll to position [557, 0]
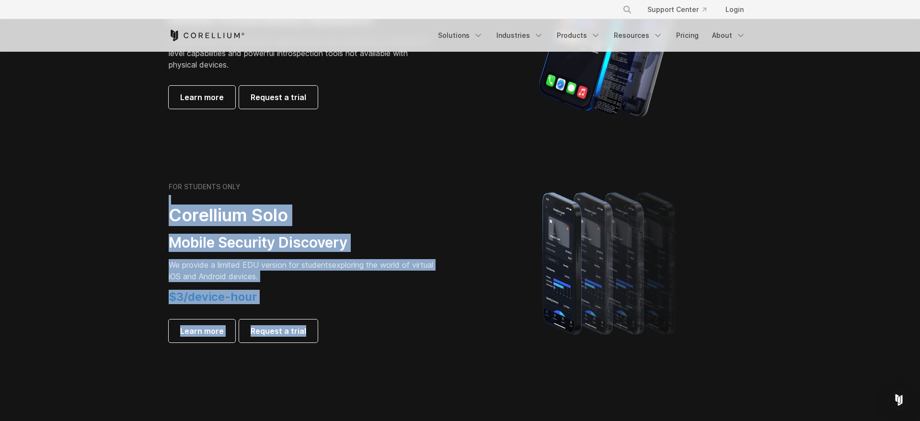
drag, startPoint x: 468, startPoint y: 262, endPoint x: 297, endPoint y: 185, distance: 187.5
click at [297, 186] on div "FOR STUDENTS ONLY Corellium Solo Mobile Security Discovery We provide a limited…" at bounding box center [460, 263] width 602 height 168
click at [309, 197] on div "FOR STUDENTS ONLY Corellium Solo Mobile Security Discovery We provide a limited…" at bounding box center [303, 263] width 268 height 160
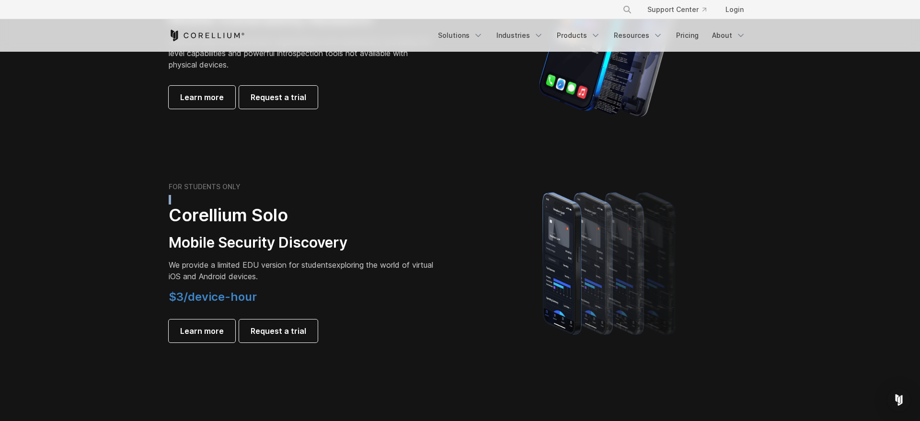
click at [309, 197] on div "FOR STUDENTS ONLY Corellium Solo Mobile Security Discovery We provide a limited…" at bounding box center [303, 263] width 268 height 160
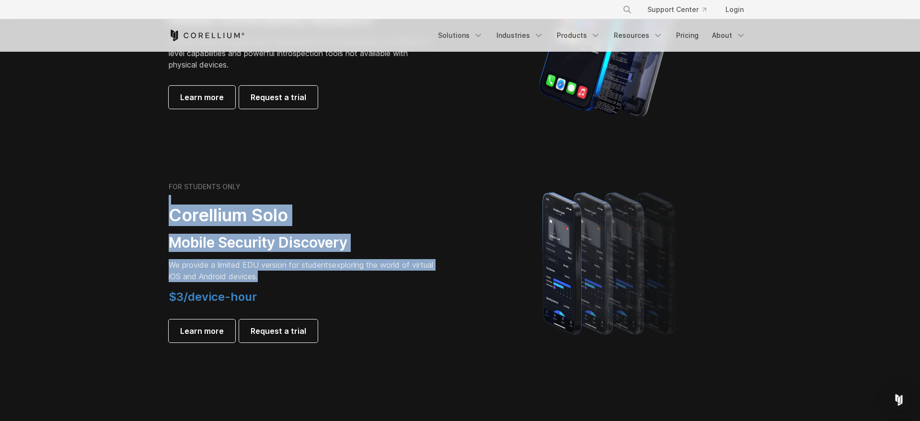
drag, startPoint x: 309, startPoint y: 197, endPoint x: 353, endPoint y: 277, distance: 91.0
click at [353, 277] on div "FOR STUDENTS ONLY Corellium Solo Mobile Security Discovery We provide a limited…" at bounding box center [303, 263] width 268 height 160
click at [353, 277] on p "We provide a limited EDU version for students exploring the world of virtual iO…" at bounding box center [303, 270] width 268 height 23
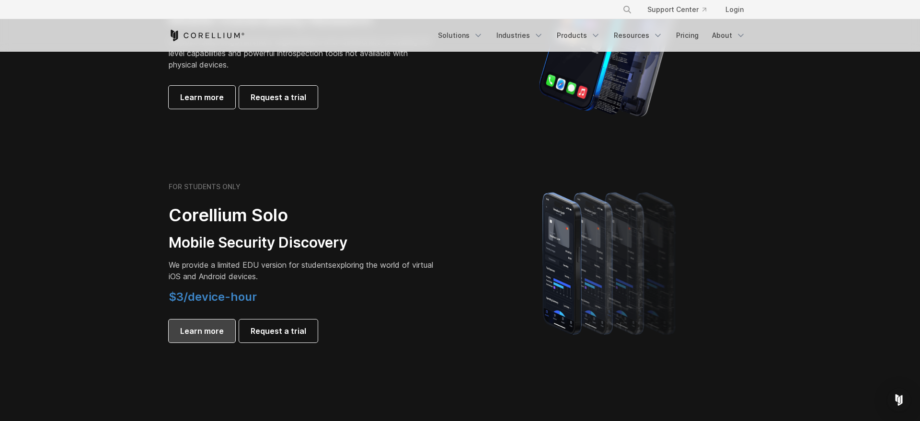
click at [190, 329] on span "Learn more" at bounding box center [202, 331] width 44 height 12
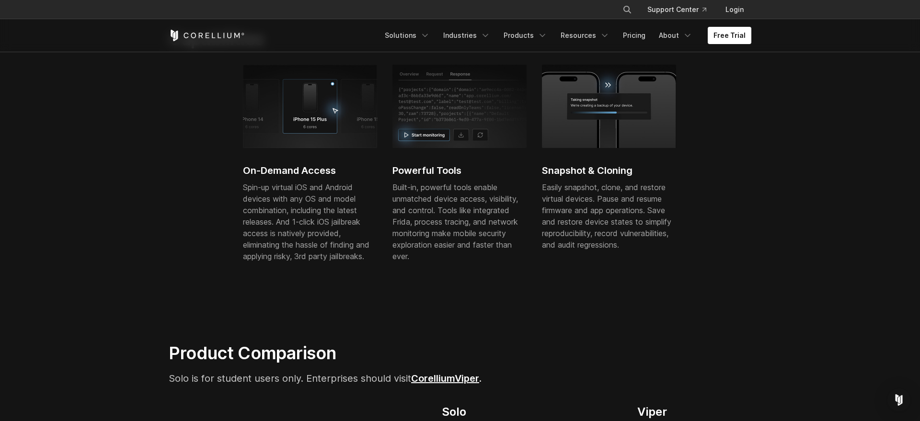
scroll to position [355, 0]
click at [447, 209] on p "Built-in, powerful tools enable unmatched device access, visibility, and contro…" at bounding box center [460, 222] width 134 height 81
drag, startPoint x: 447, startPoint y: 209, endPoint x: 467, endPoint y: 231, distance: 29.9
click at [467, 231] on p "Built-in, powerful tools enable unmatched device access, visibility, and contro…" at bounding box center [460, 222] width 134 height 81
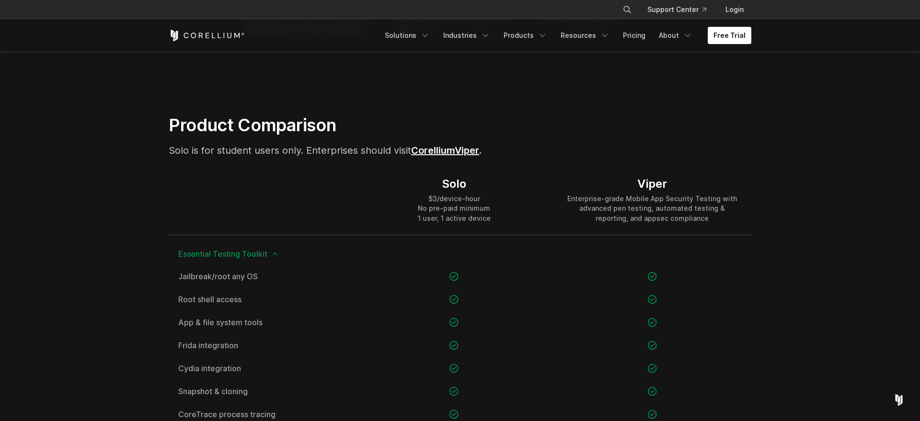
scroll to position [593, 0]
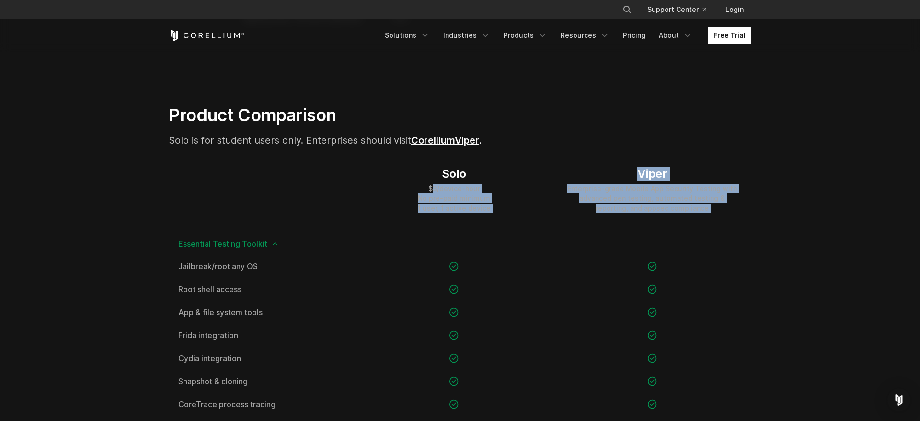
drag, startPoint x: 444, startPoint y: 193, endPoint x: 533, endPoint y: 231, distance: 97.0
click at [486, 207] on div "$3/device-hour No pre-paid minimum 1 user, 1 active device" at bounding box center [454, 198] width 73 height 29
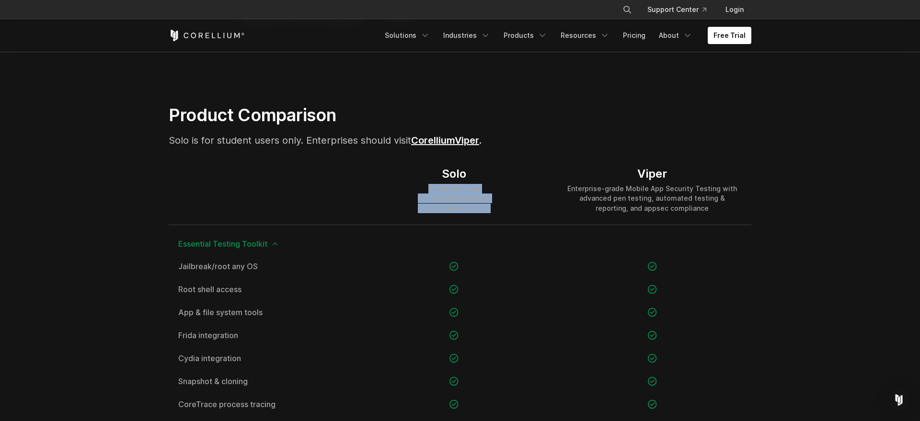
drag, startPoint x: 486, startPoint y: 207, endPoint x: 428, endPoint y: 181, distance: 63.3
click at [428, 181] on div "Solo $3/device-hour No pre-paid minimum 1 user, 1 active device" at bounding box center [454, 190] width 73 height 46
drag, startPoint x: 428, startPoint y: 181, endPoint x: 480, endPoint y: 210, distance: 59.4
click at [476, 209] on div "Solo $3/device-hour No pre-paid minimum 1 user, 1 active device" at bounding box center [454, 190] width 73 height 46
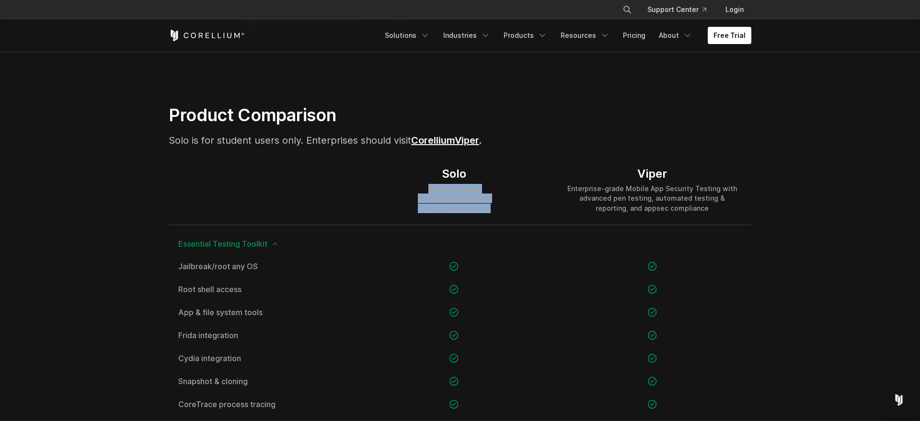
click at [480, 210] on div "$3/device-hour No pre-paid minimum 1 user, 1 active device" at bounding box center [454, 198] width 73 height 29
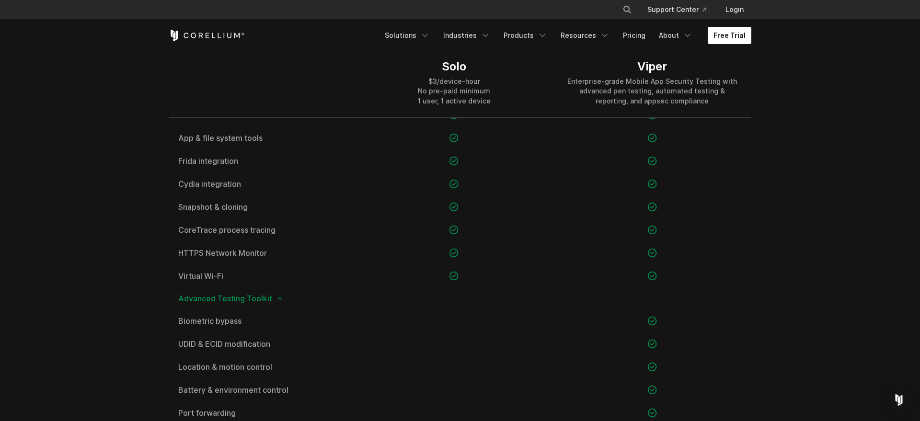
scroll to position [0, 0]
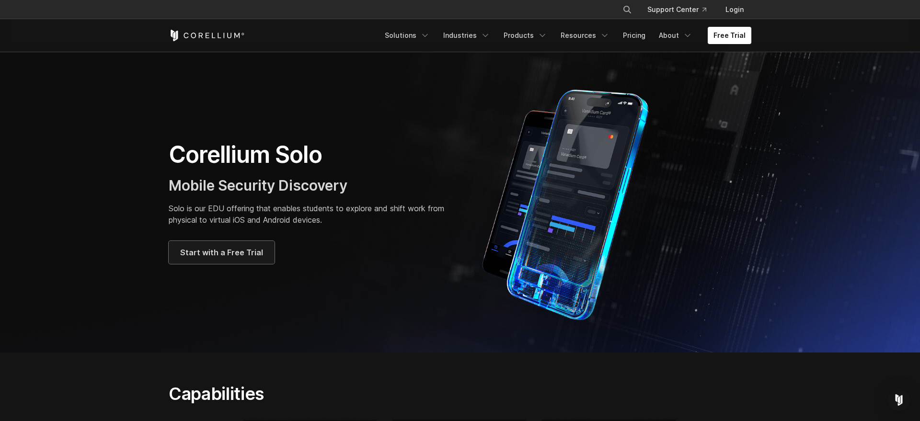
click at [221, 259] on link "Start with a Free Trial" at bounding box center [222, 252] width 106 height 23
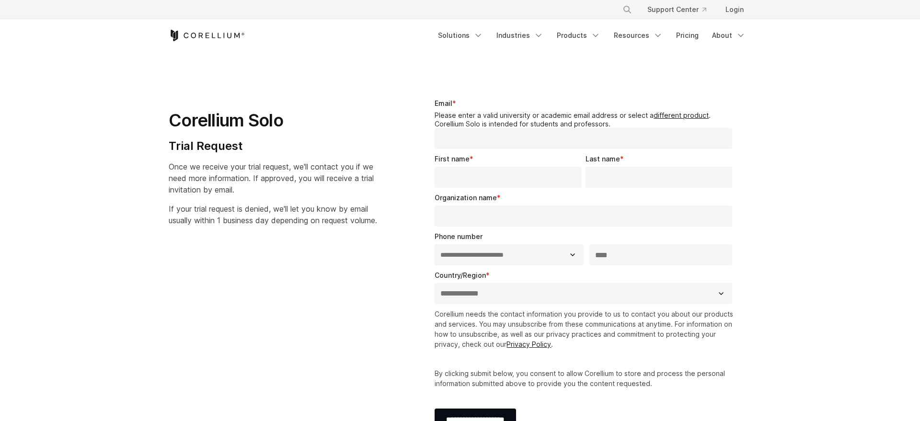
select select "**"
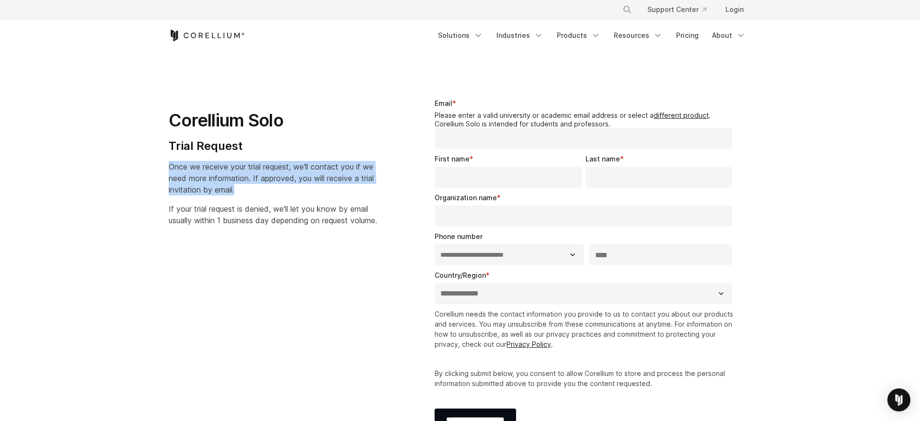
drag, startPoint x: 355, startPoint y: 192, endPoint x: 301, endPoint y: 156, distance: 65.0
click at [301, 156] on div "Corellium Solo Trial Request Once we receive your trial request, we'll contact …" at bounding box center [284, 159] width 231 height 136
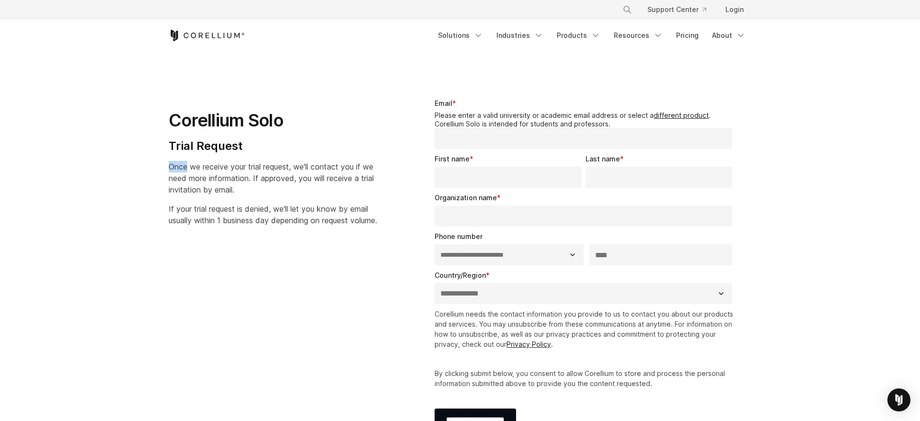
click at [301, 156] on div "Corellium Solo Trial Request Once we receive your trial request, we'll contact …" at bounding box center [284, 159] width 231 height 136
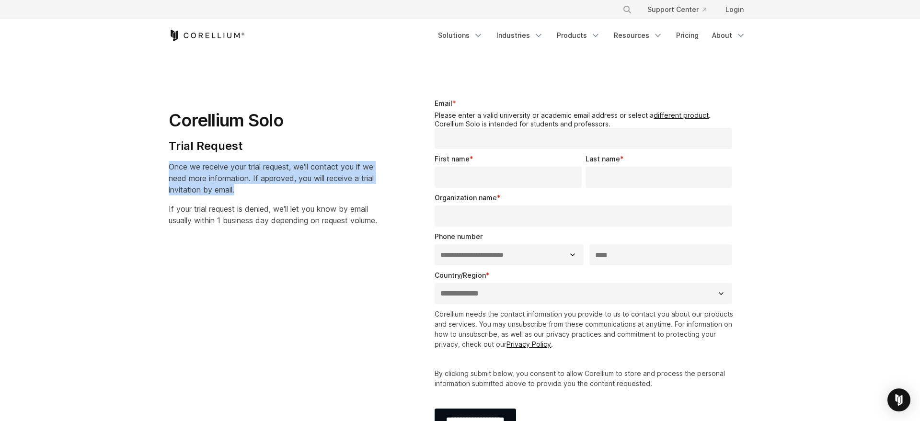
drag, startPoint x: 301, startPoint y: 156, endPoint x: 328, endPoint y: 190, distance: 43.6
click at [328, 190] on div "Corellium Solo Trial Request Once we receive your trial request, we'll contact …" at bounding box center [284, 159] width 231 height 136
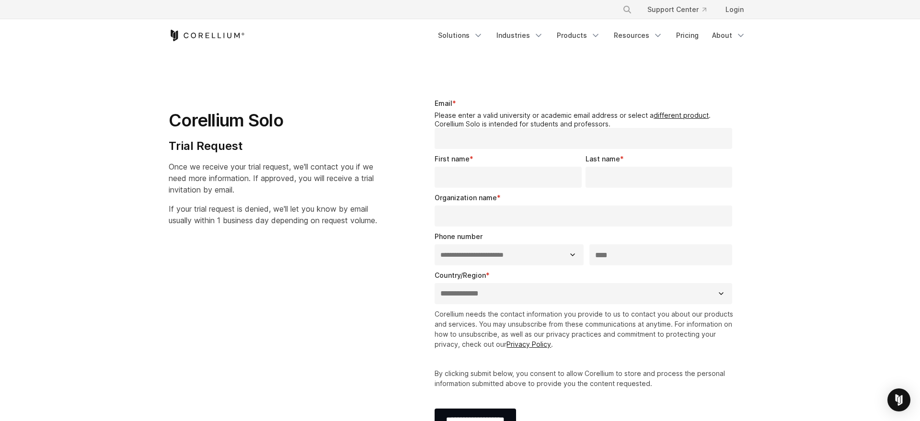
click at [328, 190] on p "Once we receive your trial request, we'll contact you if we need more informati…" at bounding box center [273, 178] width 208 height 35
